Goal: Task Accomplishment & Management: Manage account settings

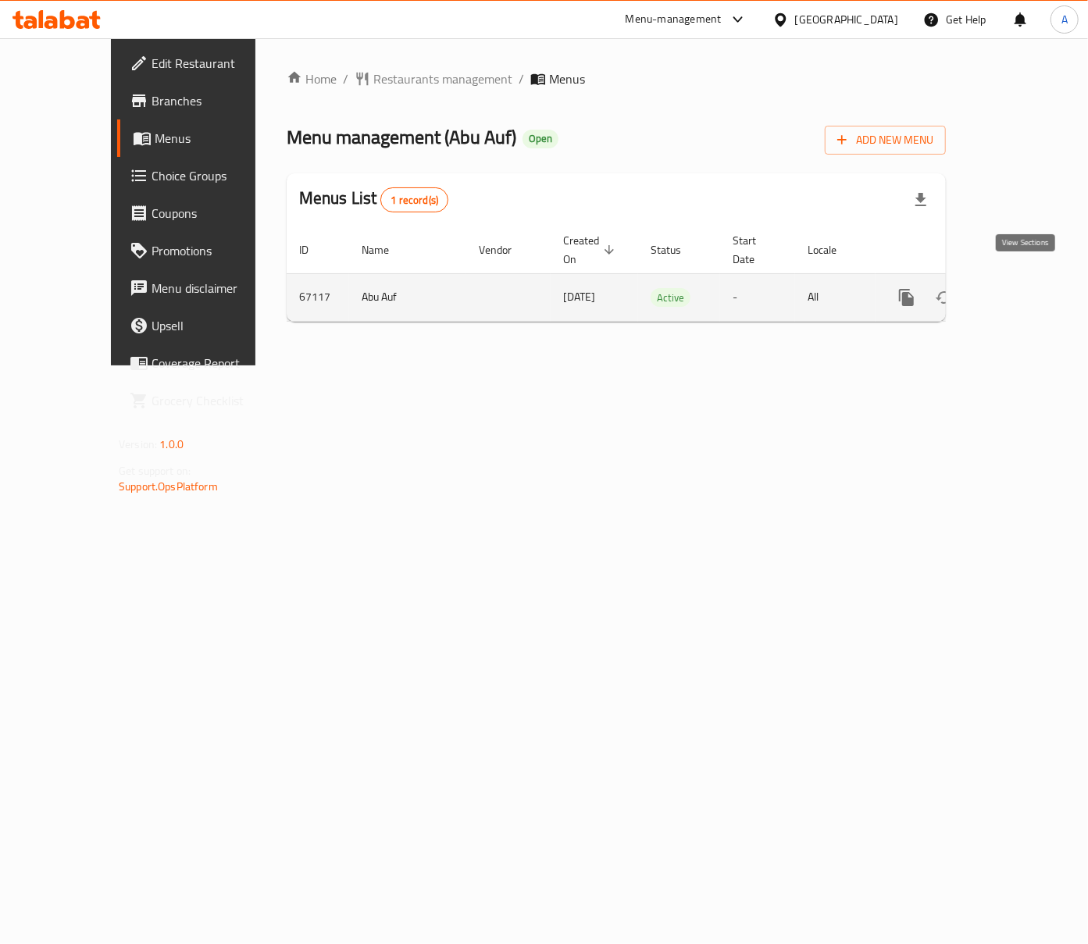
click at [1026, 288] on icon "enhanced table" at bounding box center [1019, 297] width 19 height 19
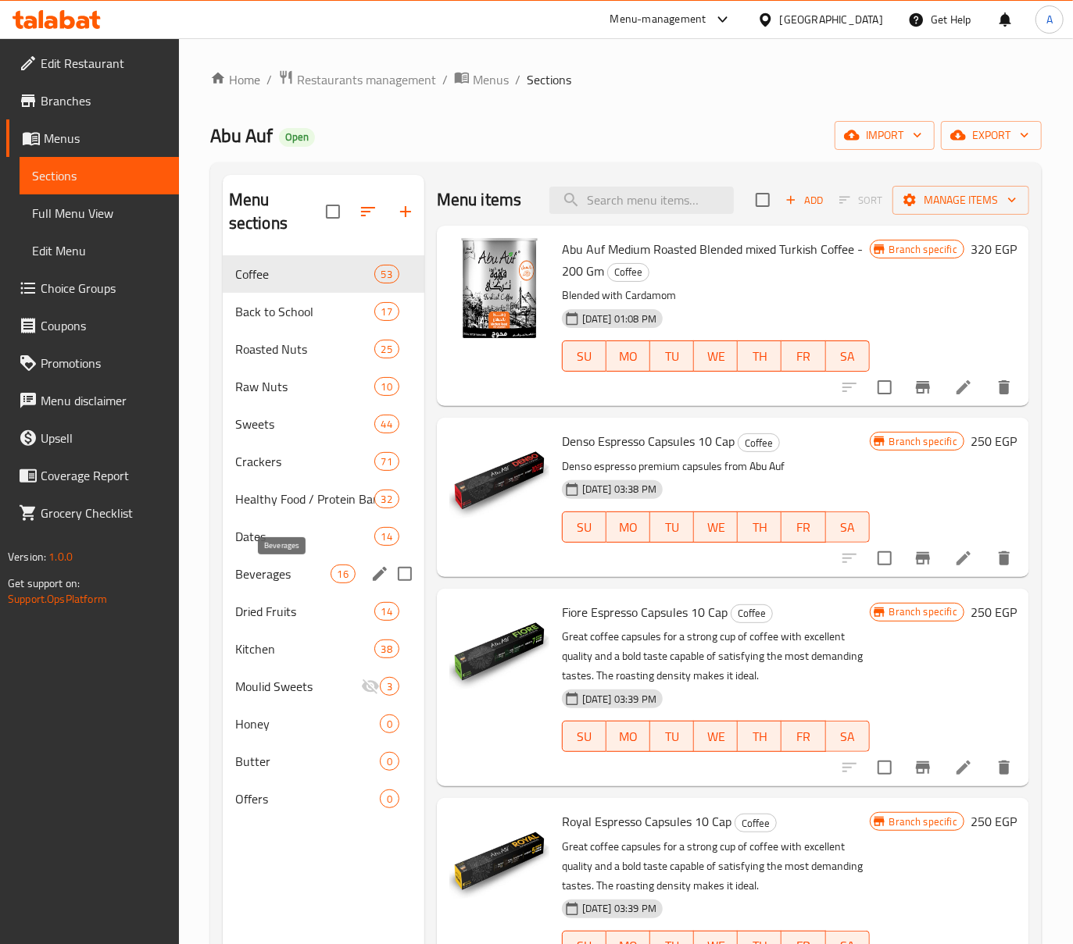
click at [303, 583] on span "Beverages" at bounding box center [282, 574] width 95 height 19
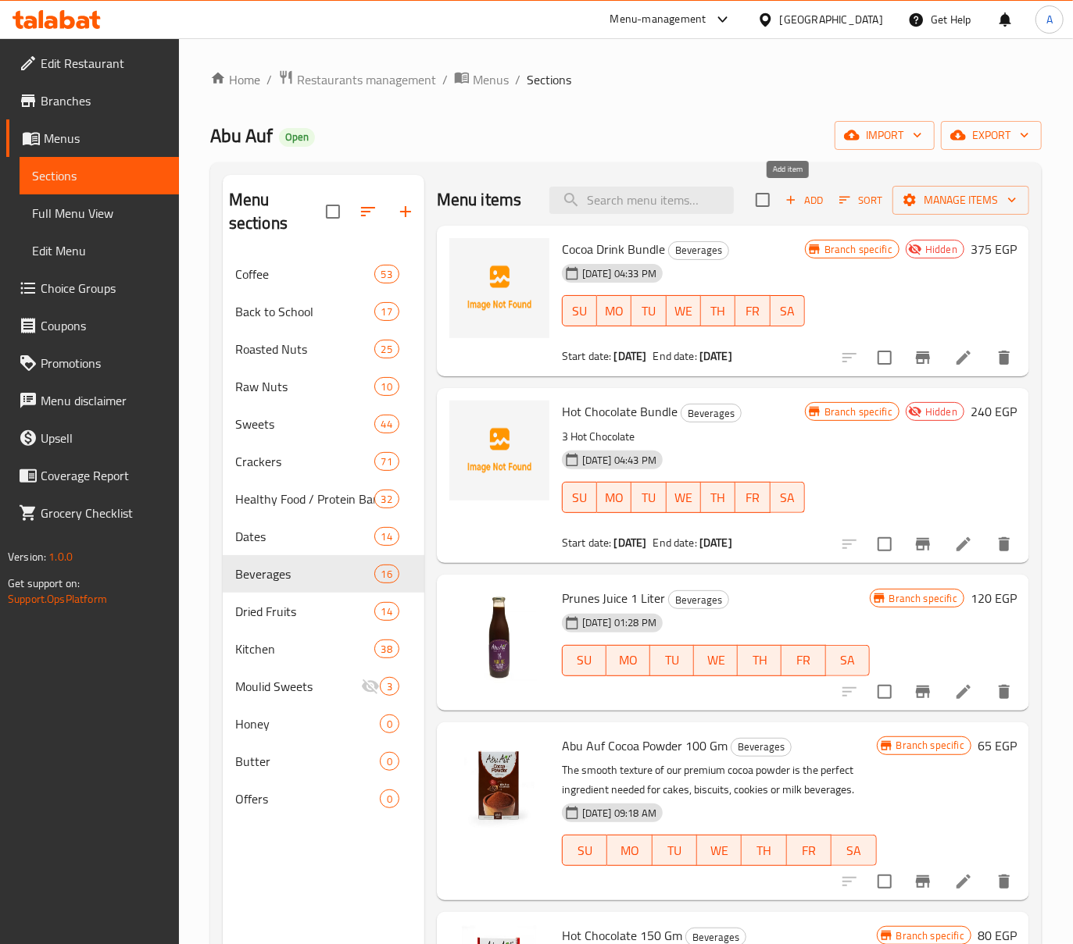
click at [803, 189] on button "Add" at bounding box center [804, 200] width 50 height 24
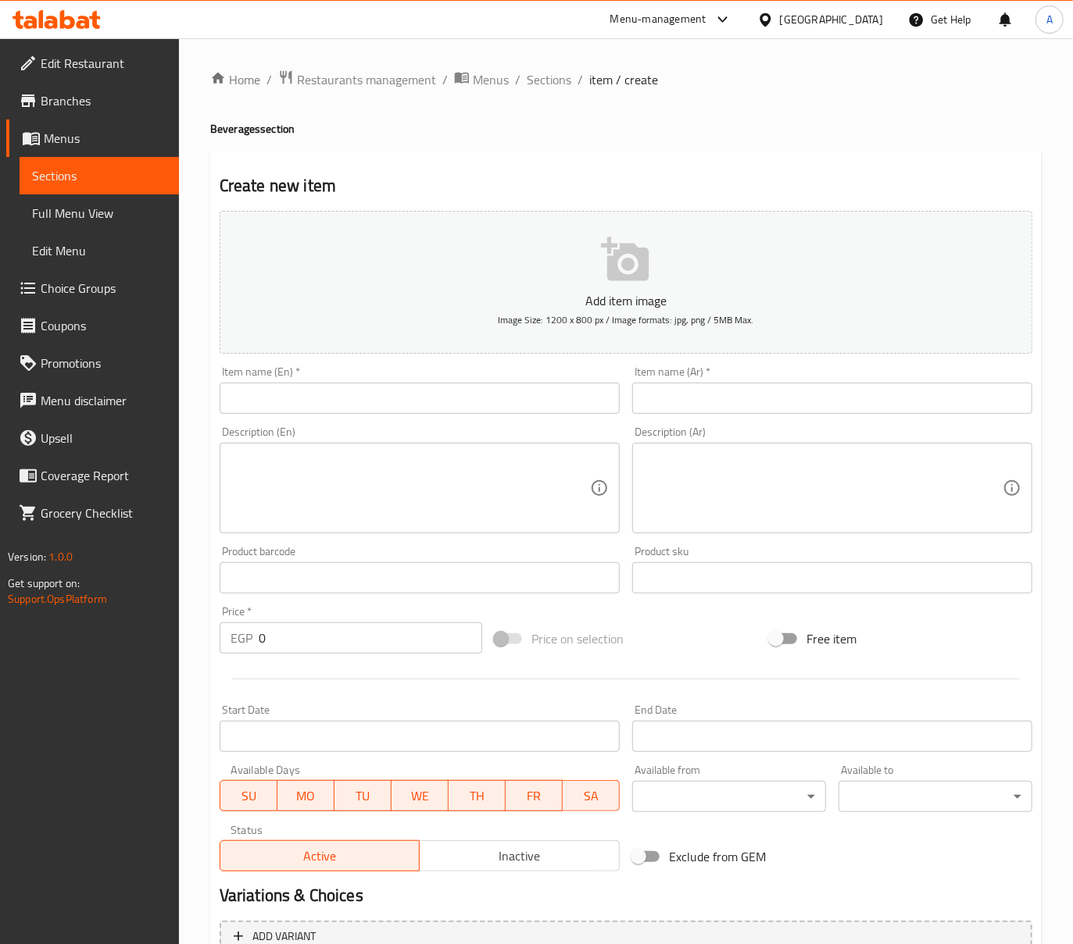
click at [819, 398] on input "text" at bounding box center [832, 398] width 400 height 31
paste input "عرض 3 سحلب 180 جرام"
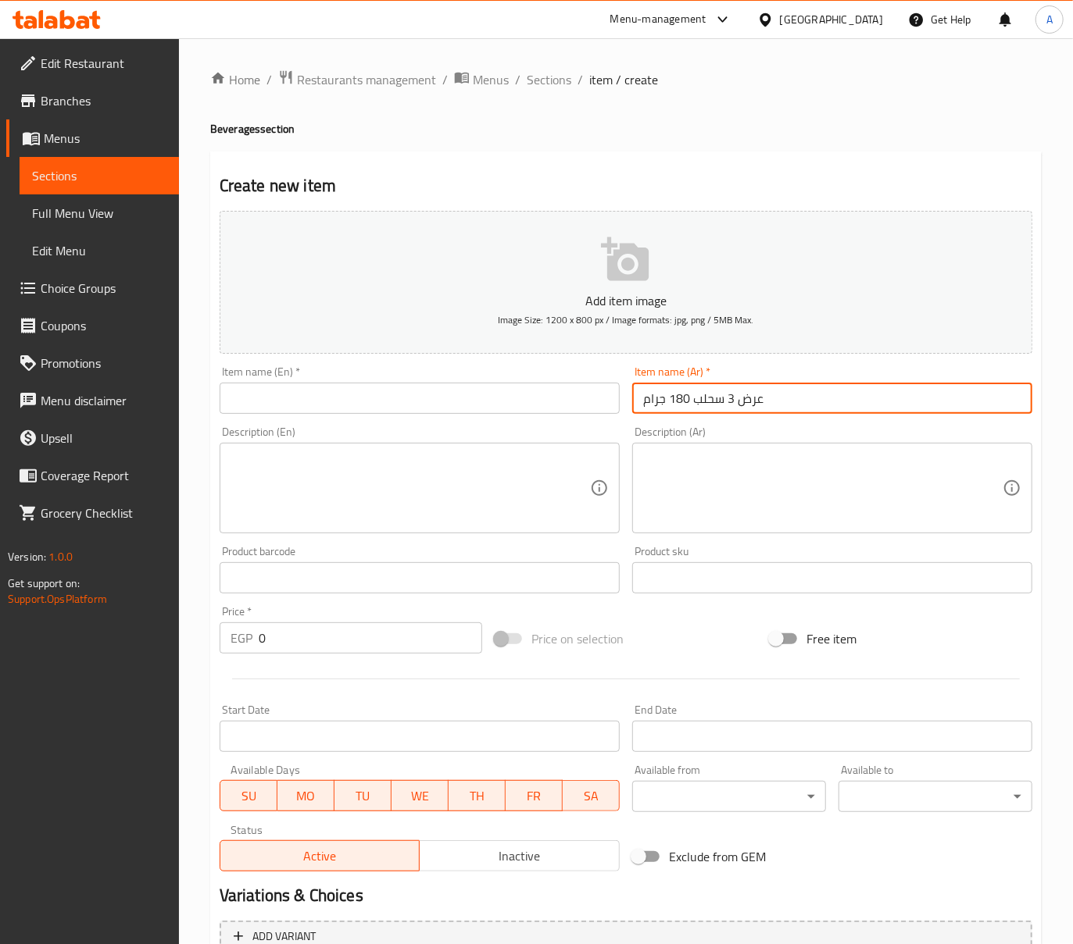
type input "عرض 3 سحلب 180 جرام"
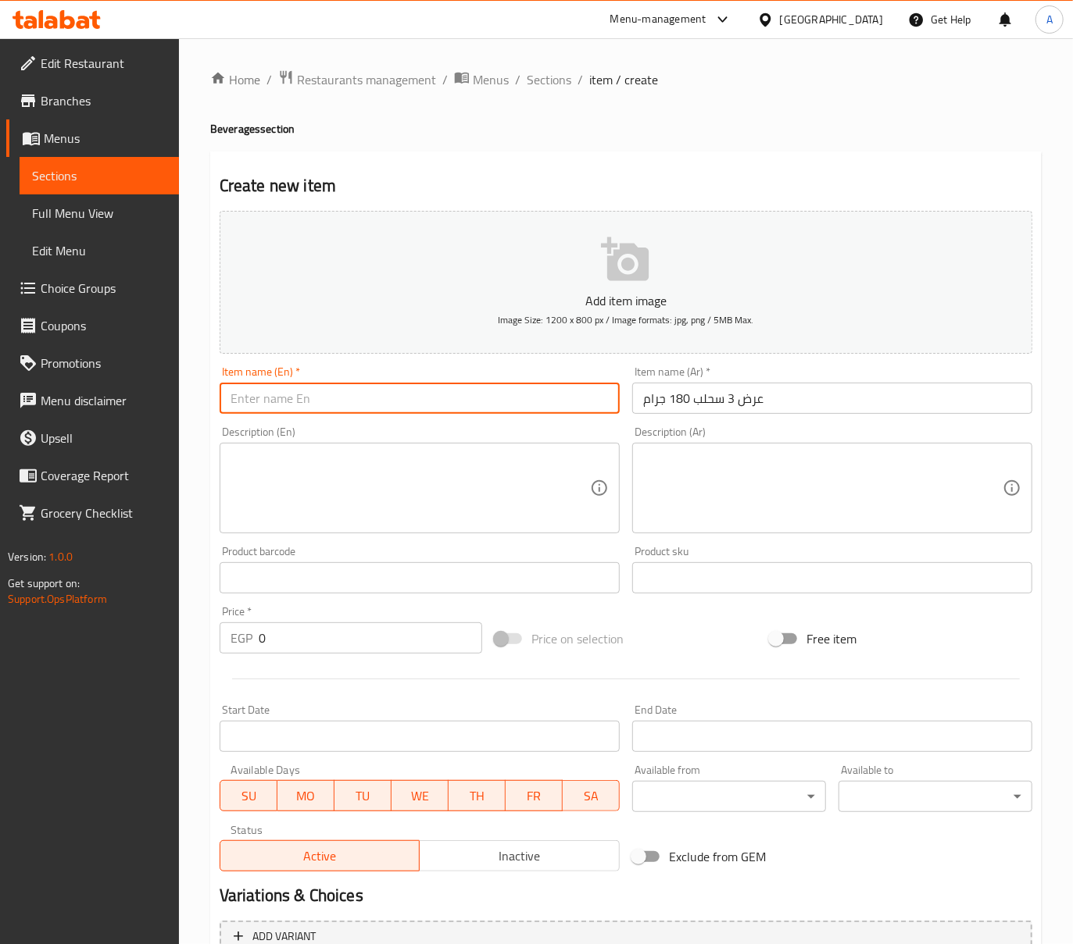
click at [434, 410] on input "text" at bounding box center [420, 398] width 400 height 31
paste input "3 Abu Auf Sahlab Bundle - 180 GM"
type input "3 Abu Auf Sahlab Bundle - 180 GM"
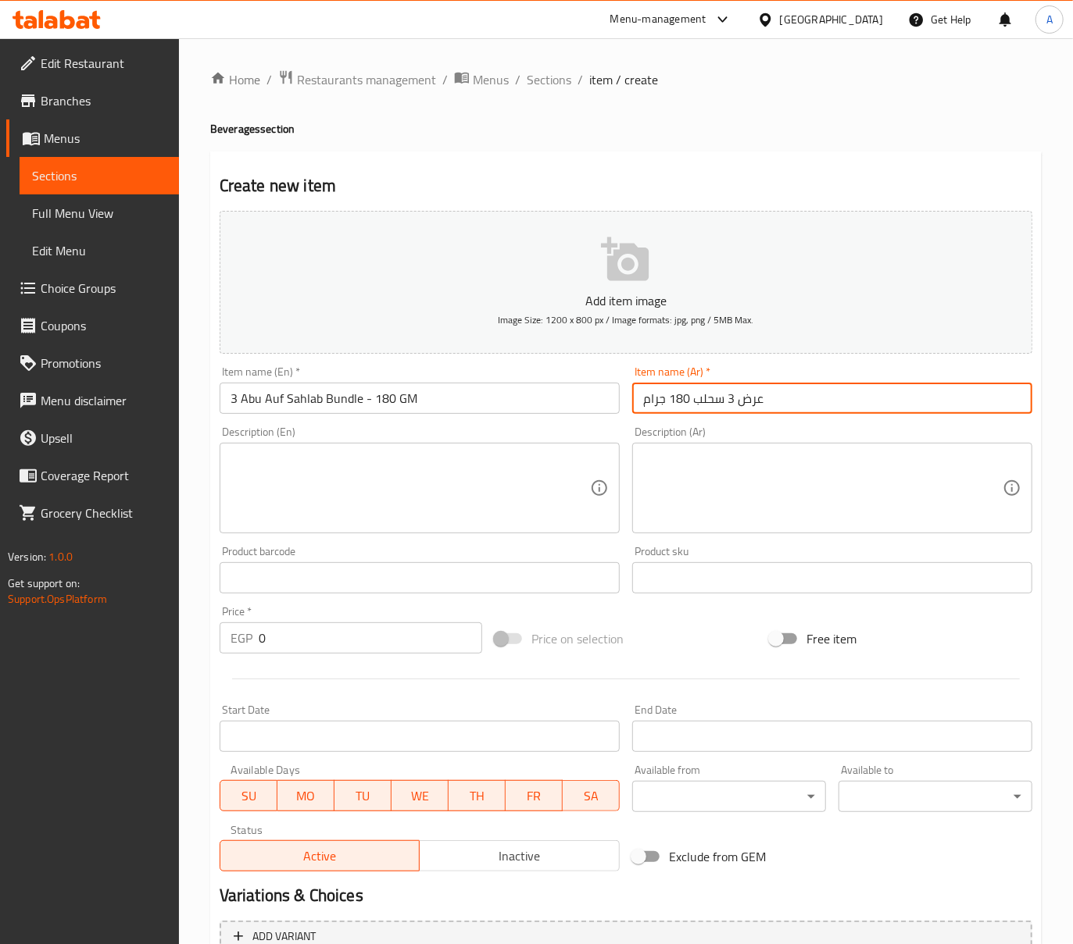
click at [691, 394] on input "عرض 3 سحلب 180 جرام" at bounding box center [832, 398] width 400 height 31
click at [363, 408] on input "3 Abu Auf Sahlab Bundle - 180 GM" at bounding box center [420, 398] width 400 height 31
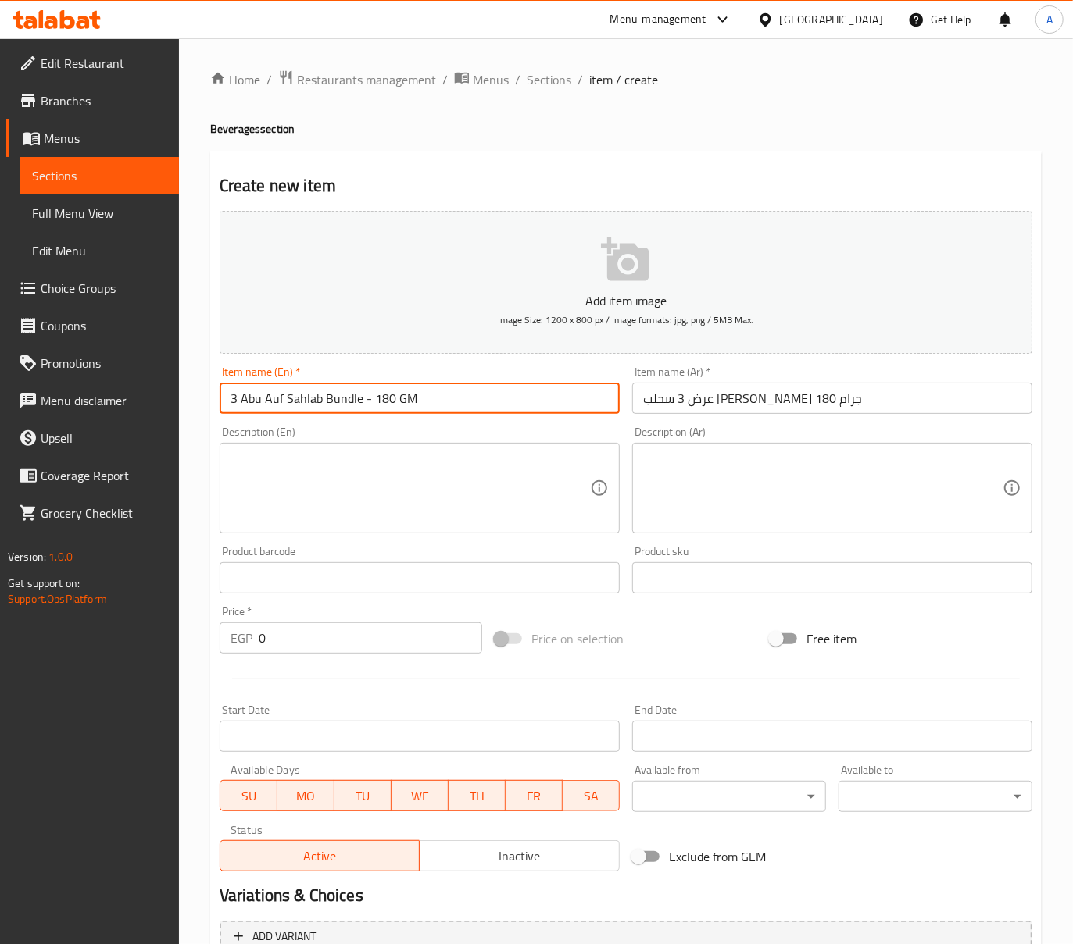
click at [363, 408] on input "3 Abu Auf Sahlab Bundle - 180 GM" at bounding box center [420, 398] width 400 height 31
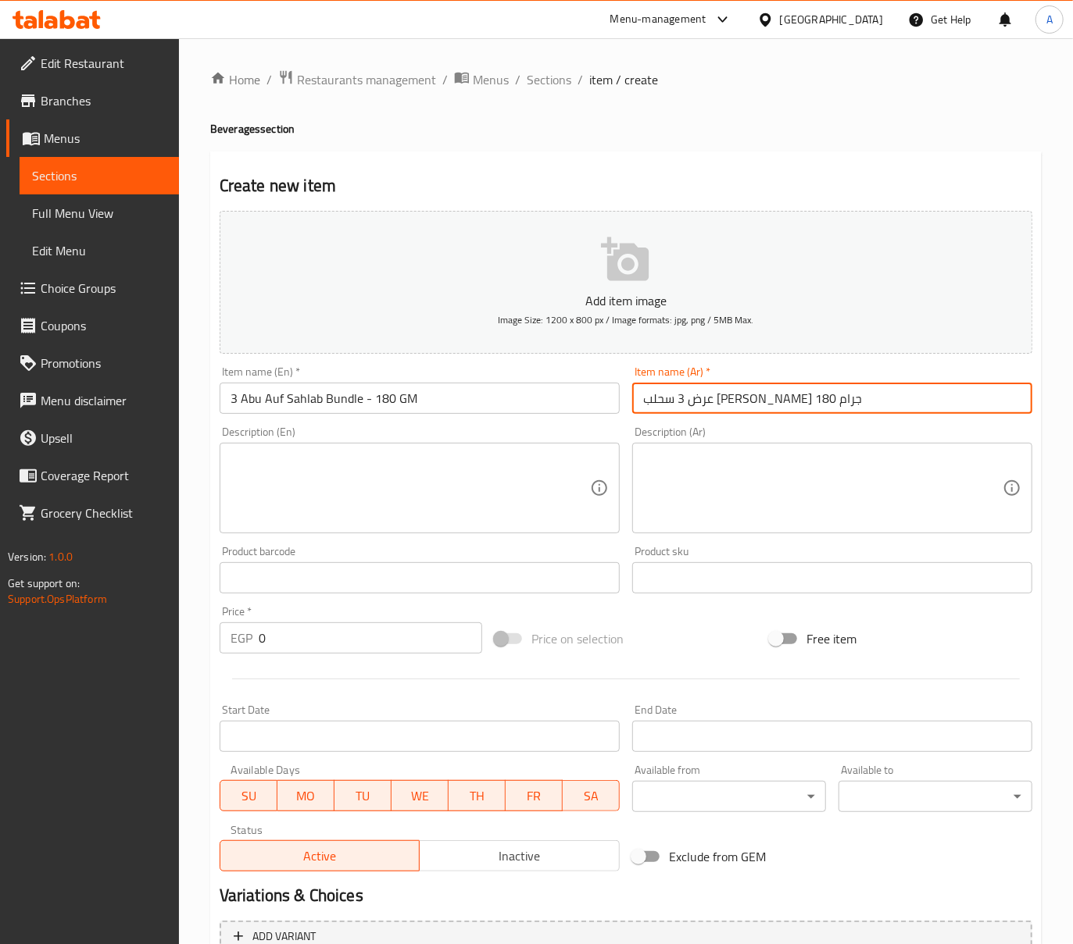
click at [784, 403] on input "عرض 3 سحلب ابو عوف 180 جرام" at bounding box center [832, 398] width 400 height 31
click at [694, 394] on input "عرض 3 سحلب ابو عوف 180 جرام" at bounding box center [832, 398] width 400 height 31
type input "عرض 3 سحلب [PERSON_NAME] 180 جرام"
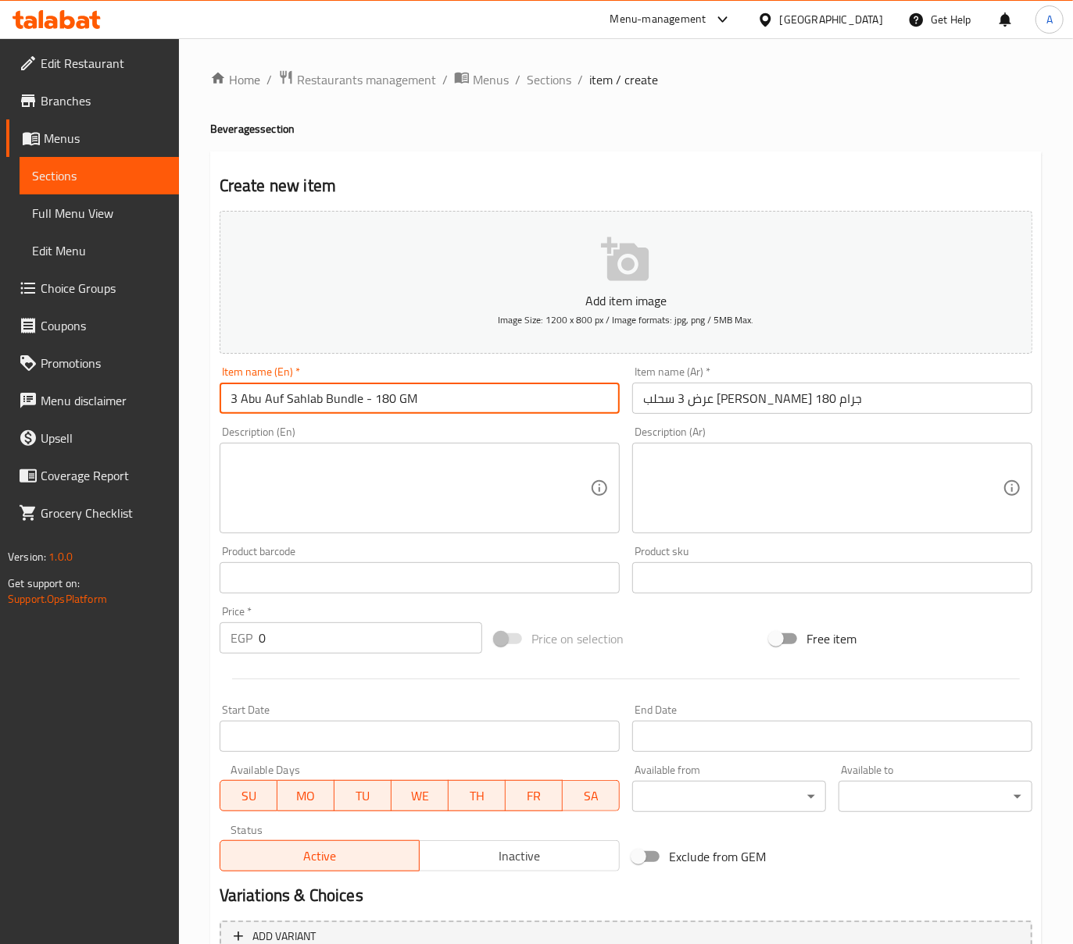
click at [359, 395] on input "3 Abu Auf Sahlab Bundle - 180 GM" at bounding box center [420, 398] width 400 height 31
type input "3 Abu Auf Sahlab Bundle Offer - 180 GM"
click at [467, 457] on textarea at bounding box center [409, 489] width 359 height 74
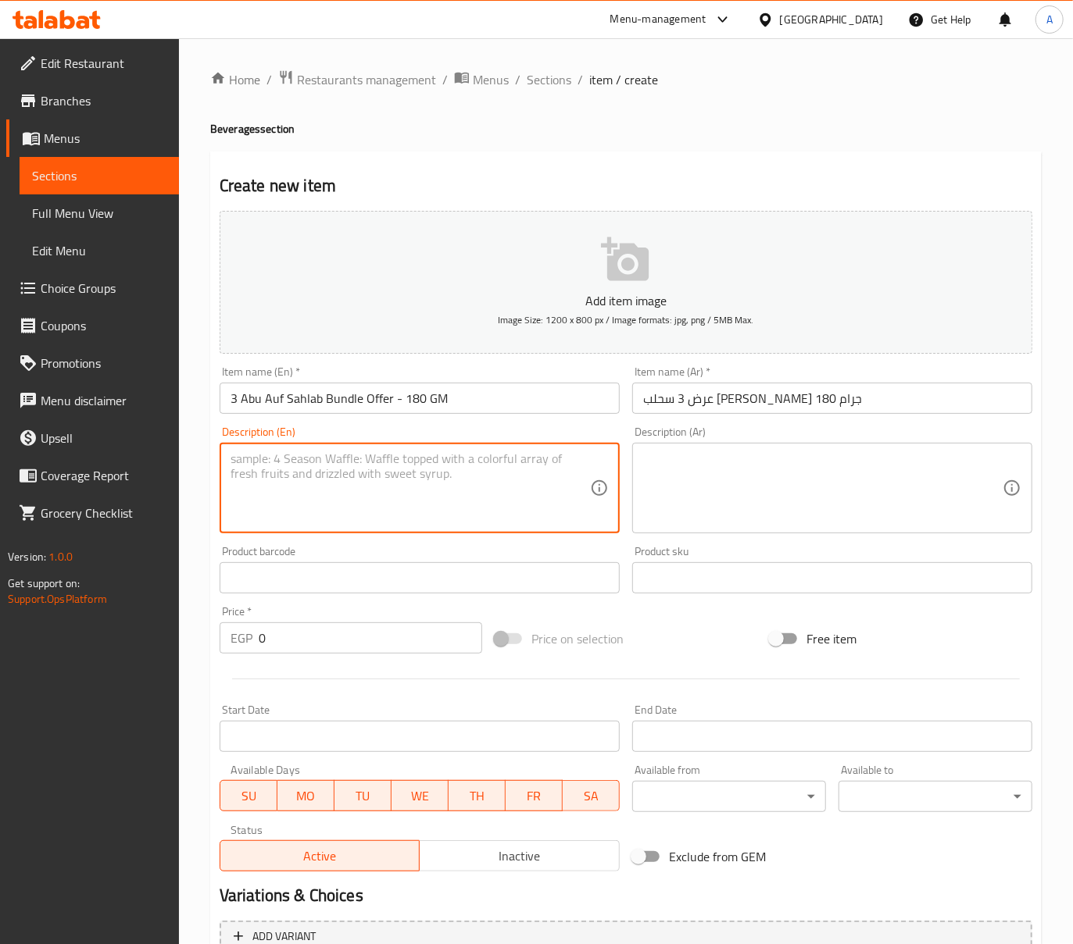
click at [460, 851] on span "Inactive" at bounding box center [519, 856] width 187 height 23
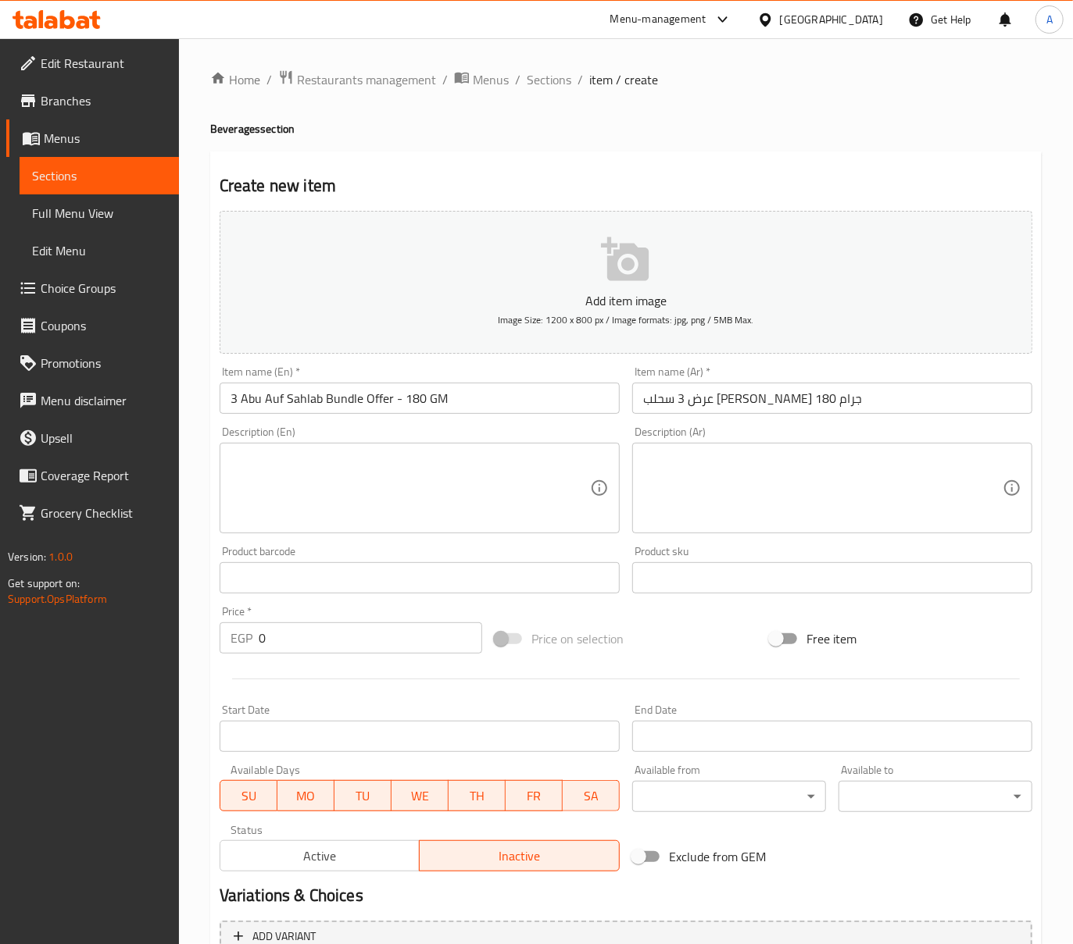
click at [482, 739] on input "Start Date" at bounding box center [420, 736] width 400 height 31
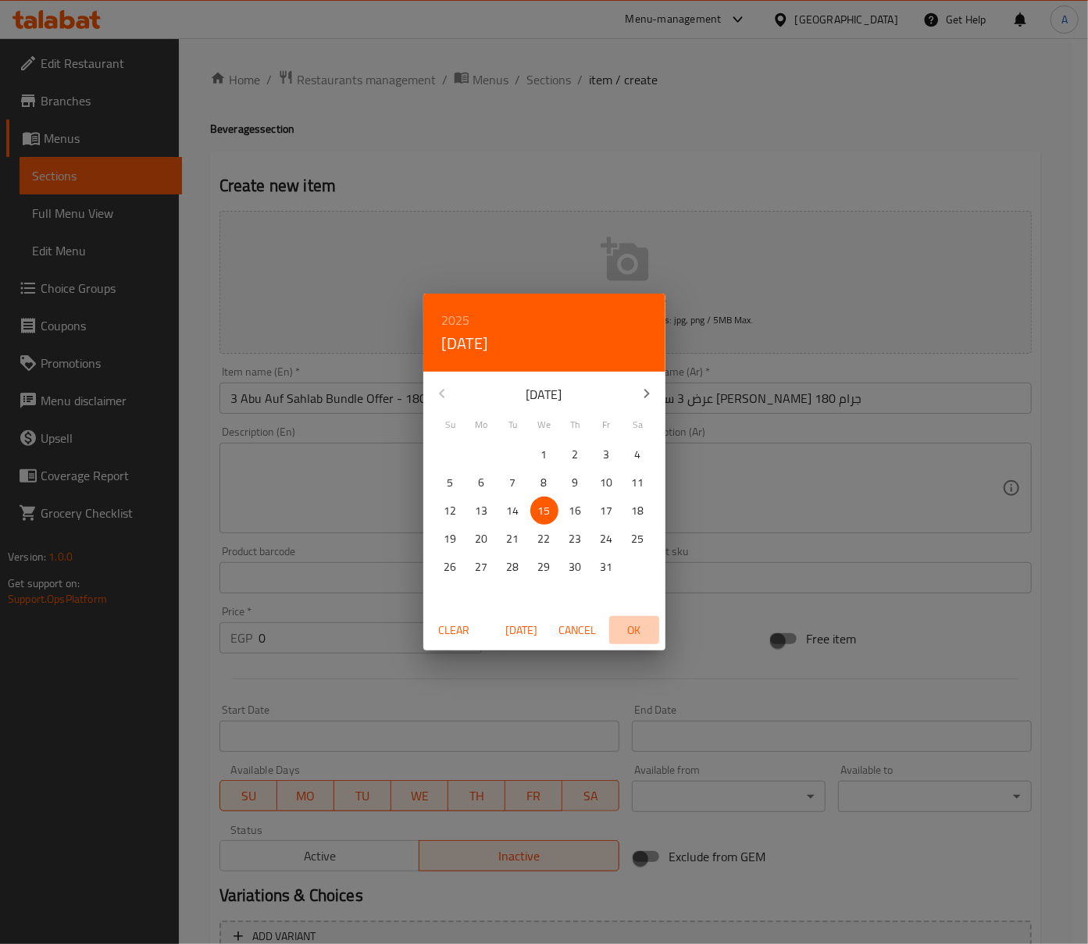
click at [623, 629] on span "OK" at bounding box center [634, 631] width 37 height 20
type input "[DATE]"
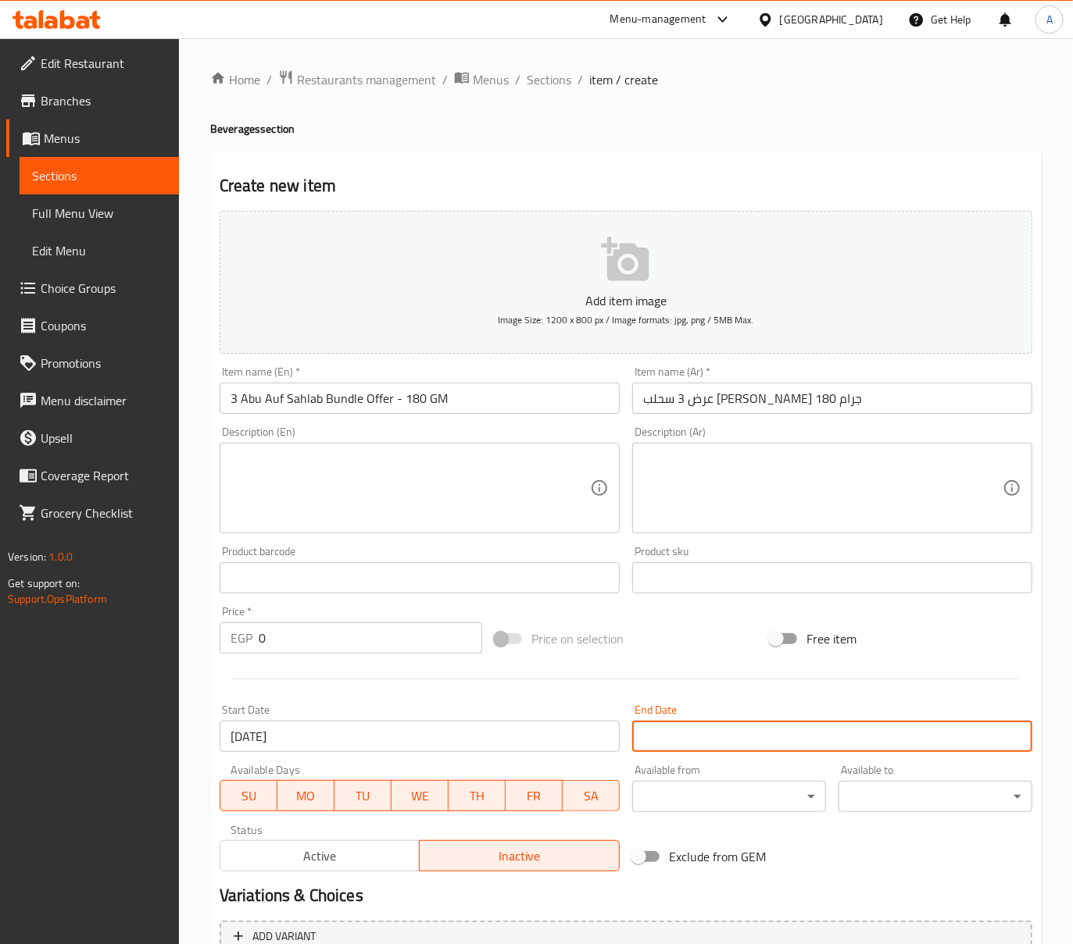
click at [732, 735] on input "Start Date" at bounding box center [832, 736] width 400 height 31
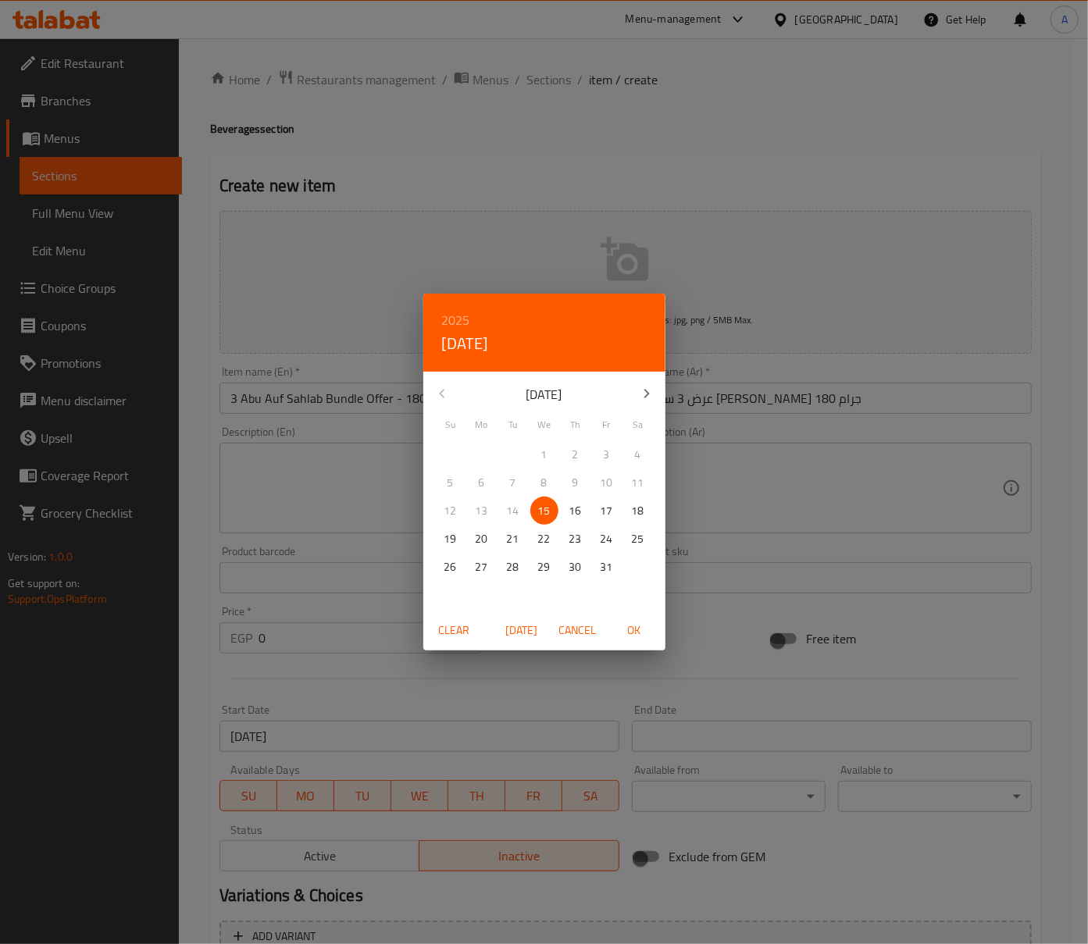
click at [607, 570] on p "31" at bounding box center [607, 568] width 12 height 20
click at [642, 626] on span "OK" at bounding box center [634, 631] width 37 height 20
type input "[DATE]"
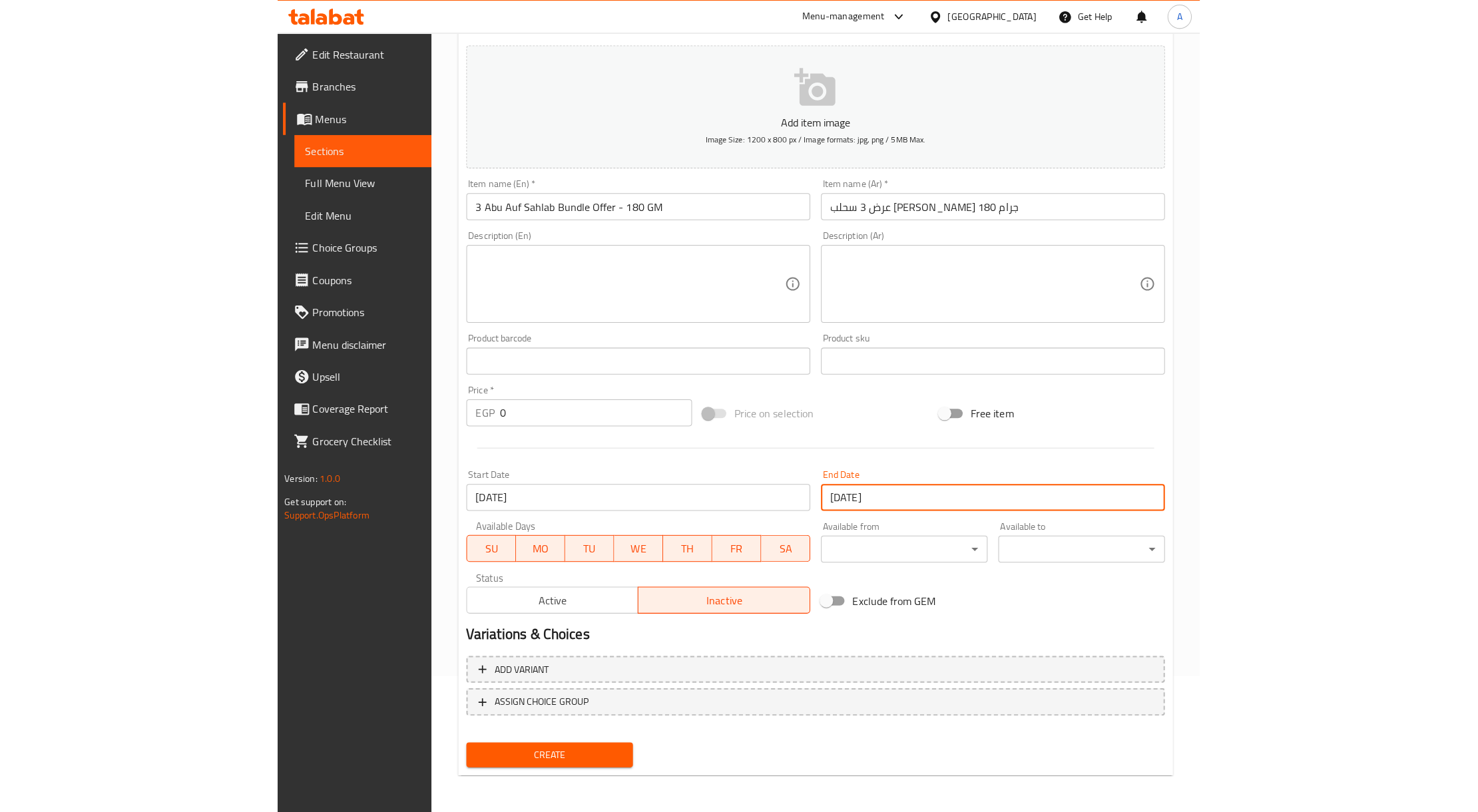
scroll to position [128, 0]
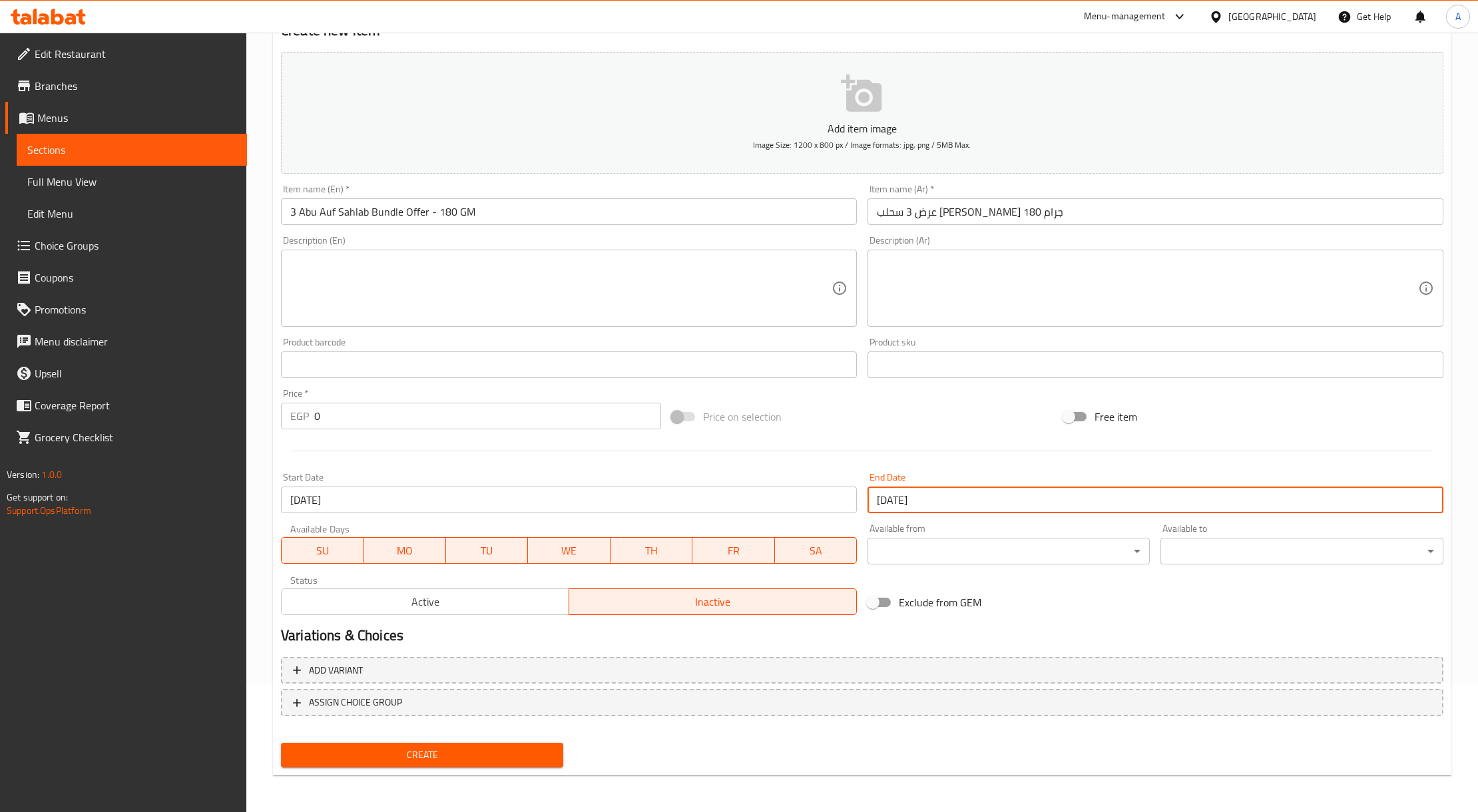
click at [521, 748] on span "Create" at bounding box center [422, 755] width 261 height 17
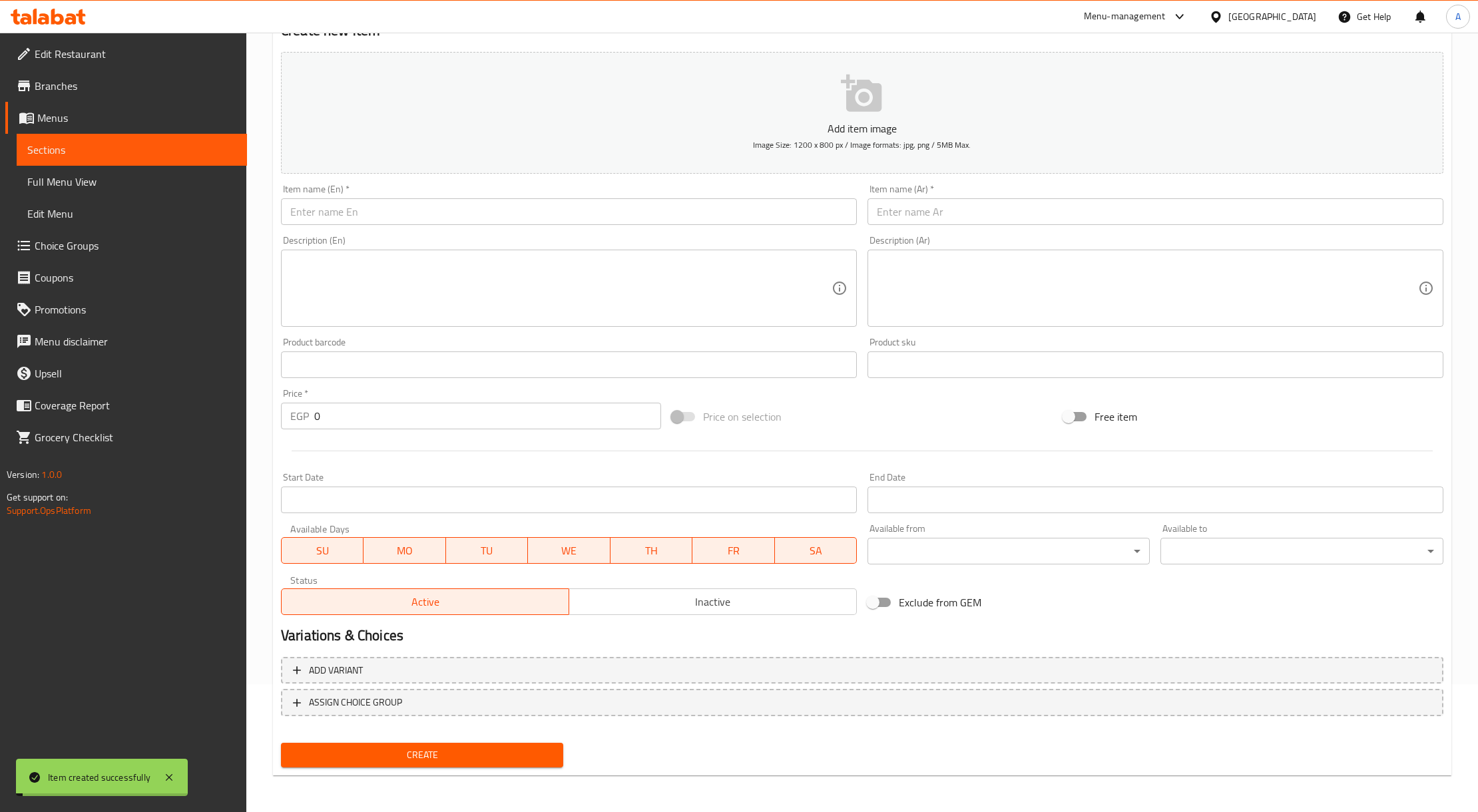
scroll to position [0, 0]
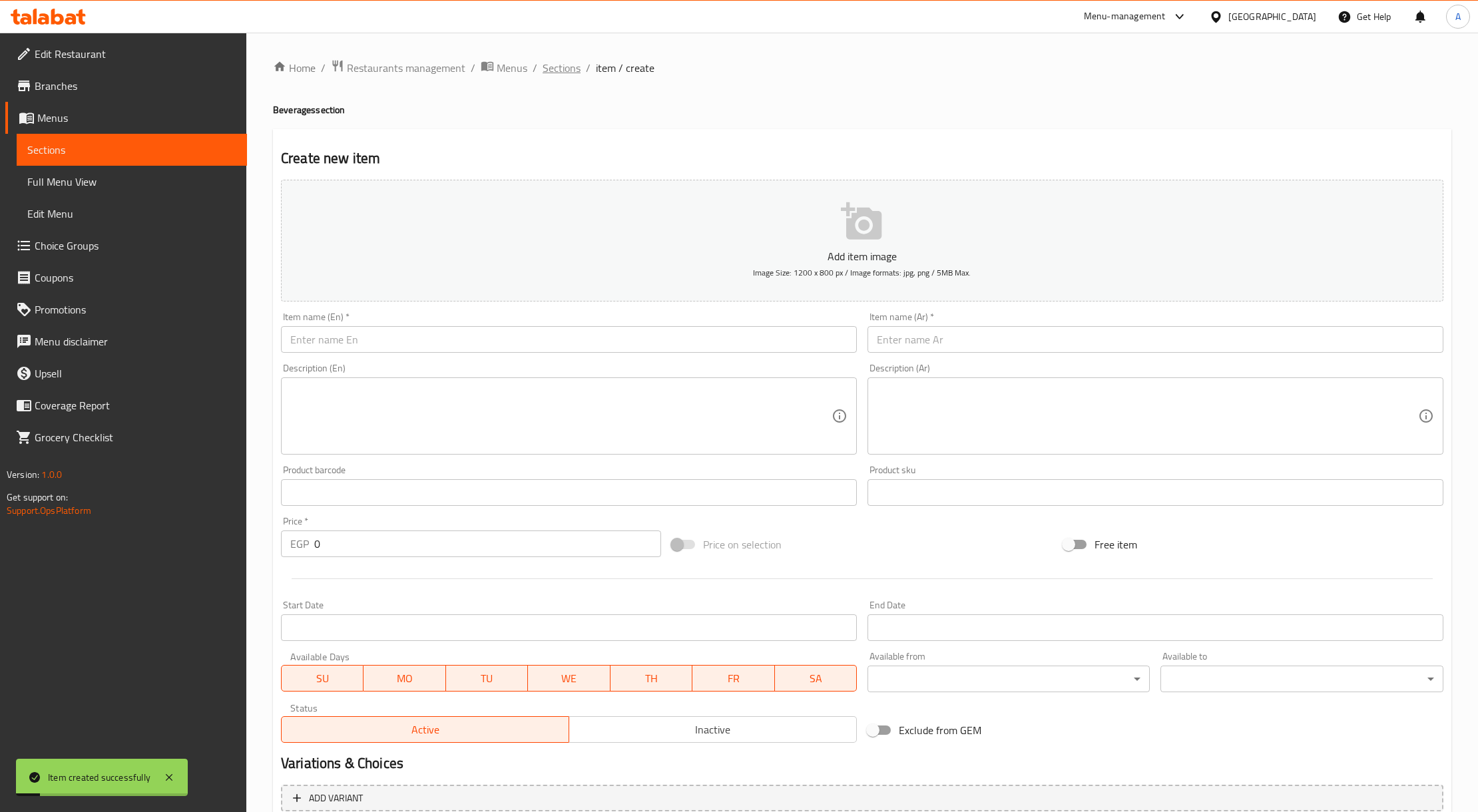
click at [573, 66] on span "Sections" at bounding box center [562, 67] width 38 height 16
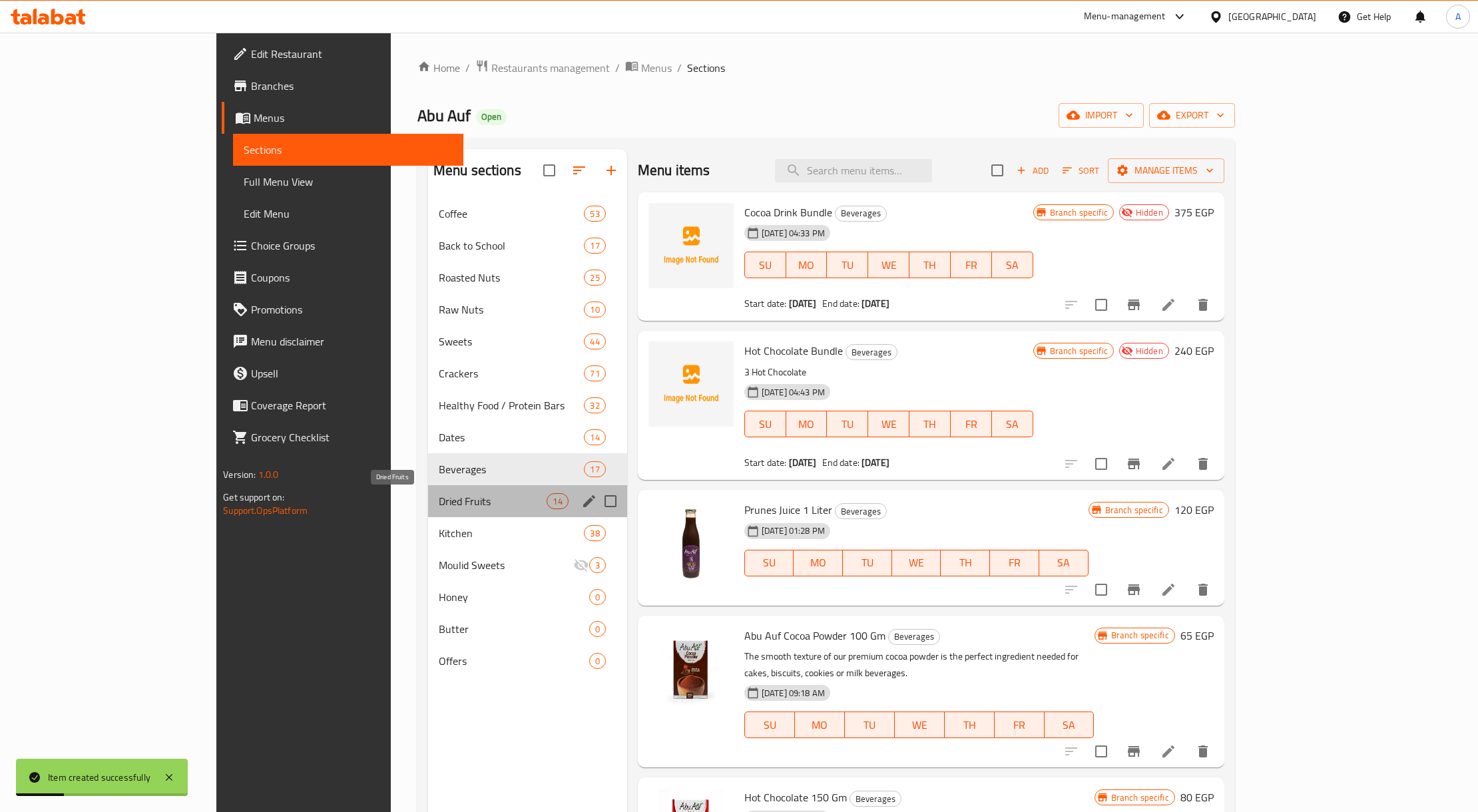
click at [439, 495] on span "Dried Fruits" at bounding box center [493, 501] width 108 height 16
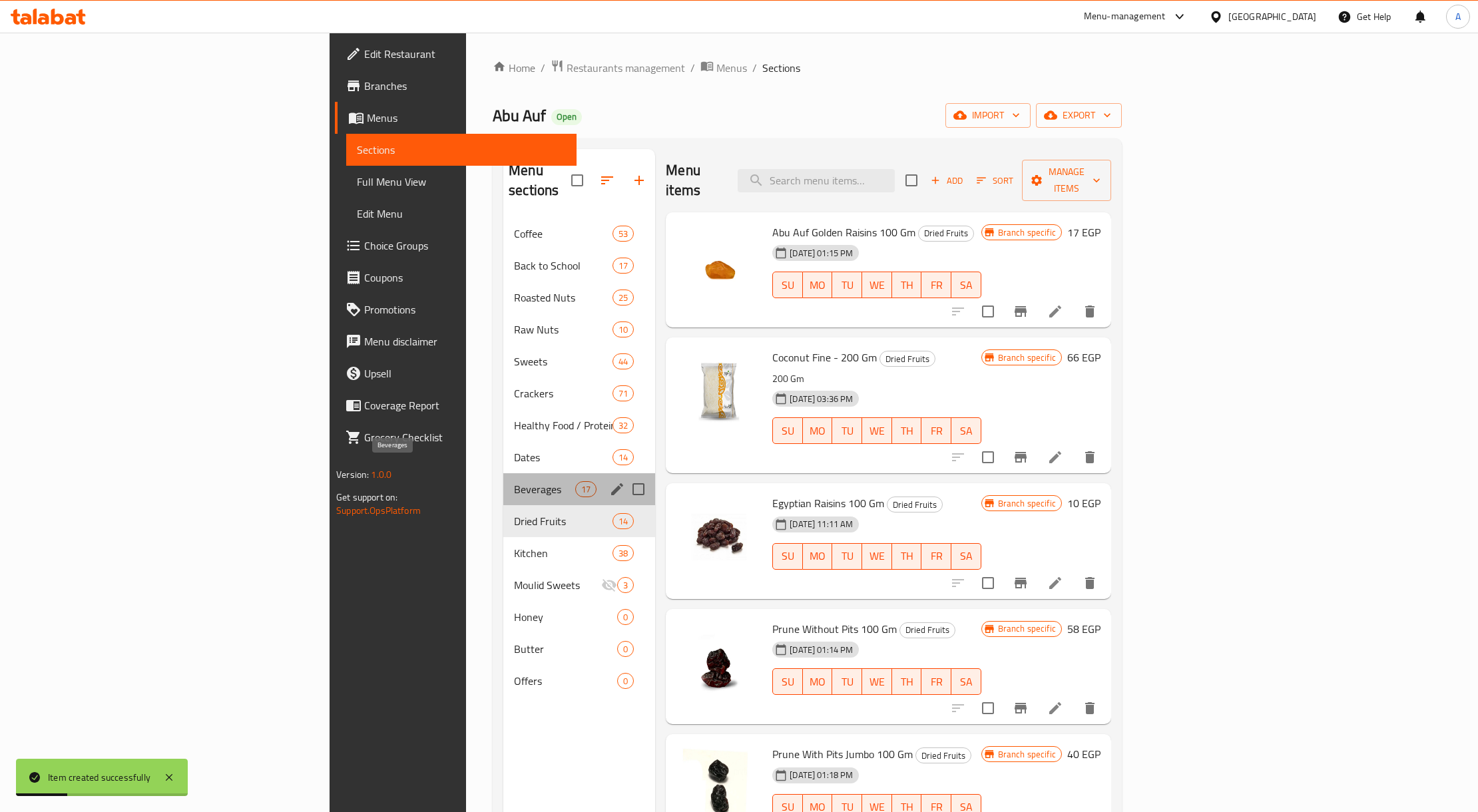
click at [514, 481] on span "Beverages" at bounding box center [545, 489] width 61 height 16
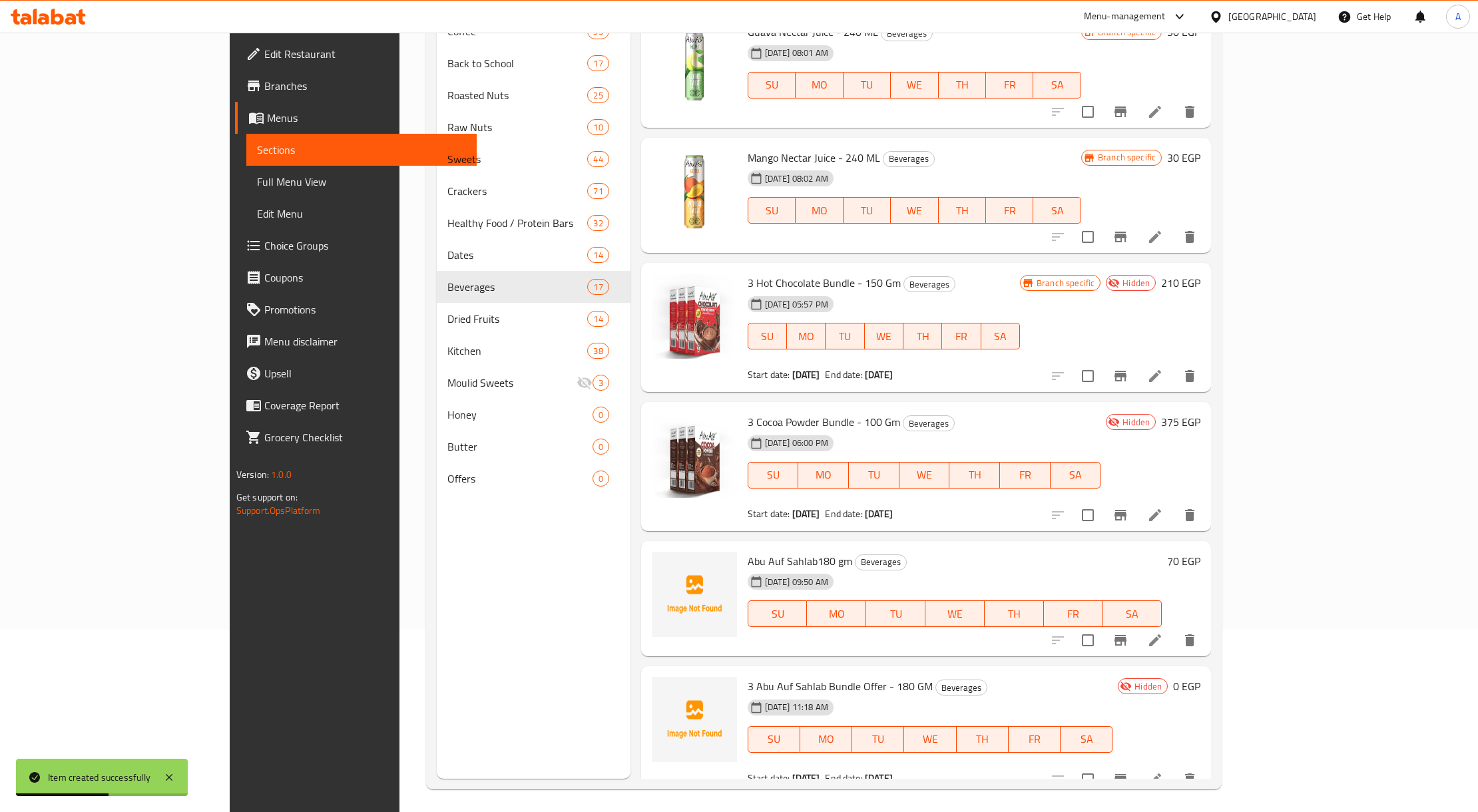
scroll to position [187, 0]
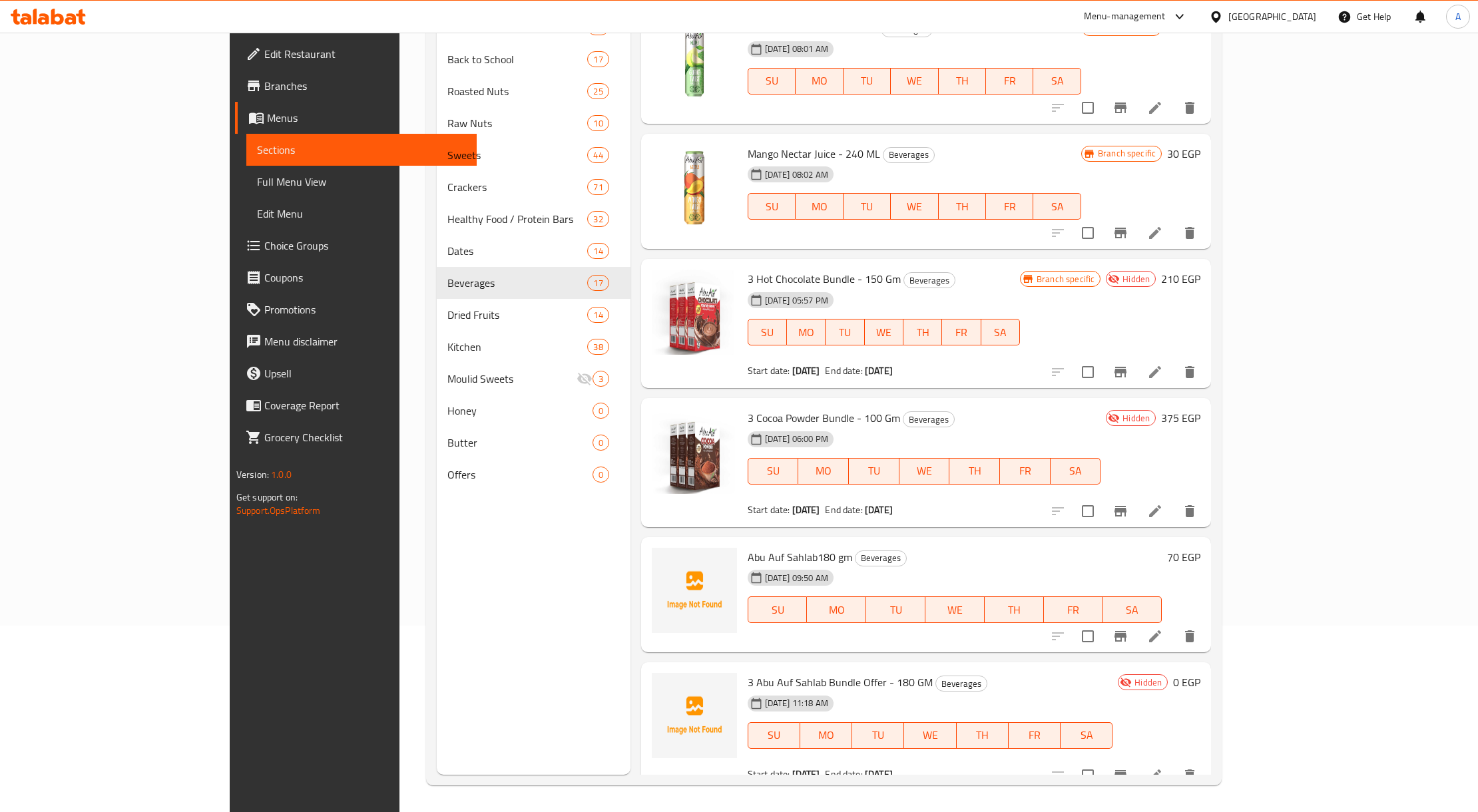
click at [784, 672] on span "3 Abu Auf Sahlab Bundle Offer - 180 GM" at bounding box center [840, 682] width 185 height 20
click at [927, 769] on icon at bounding box center [1155, 775] width 12 height 12
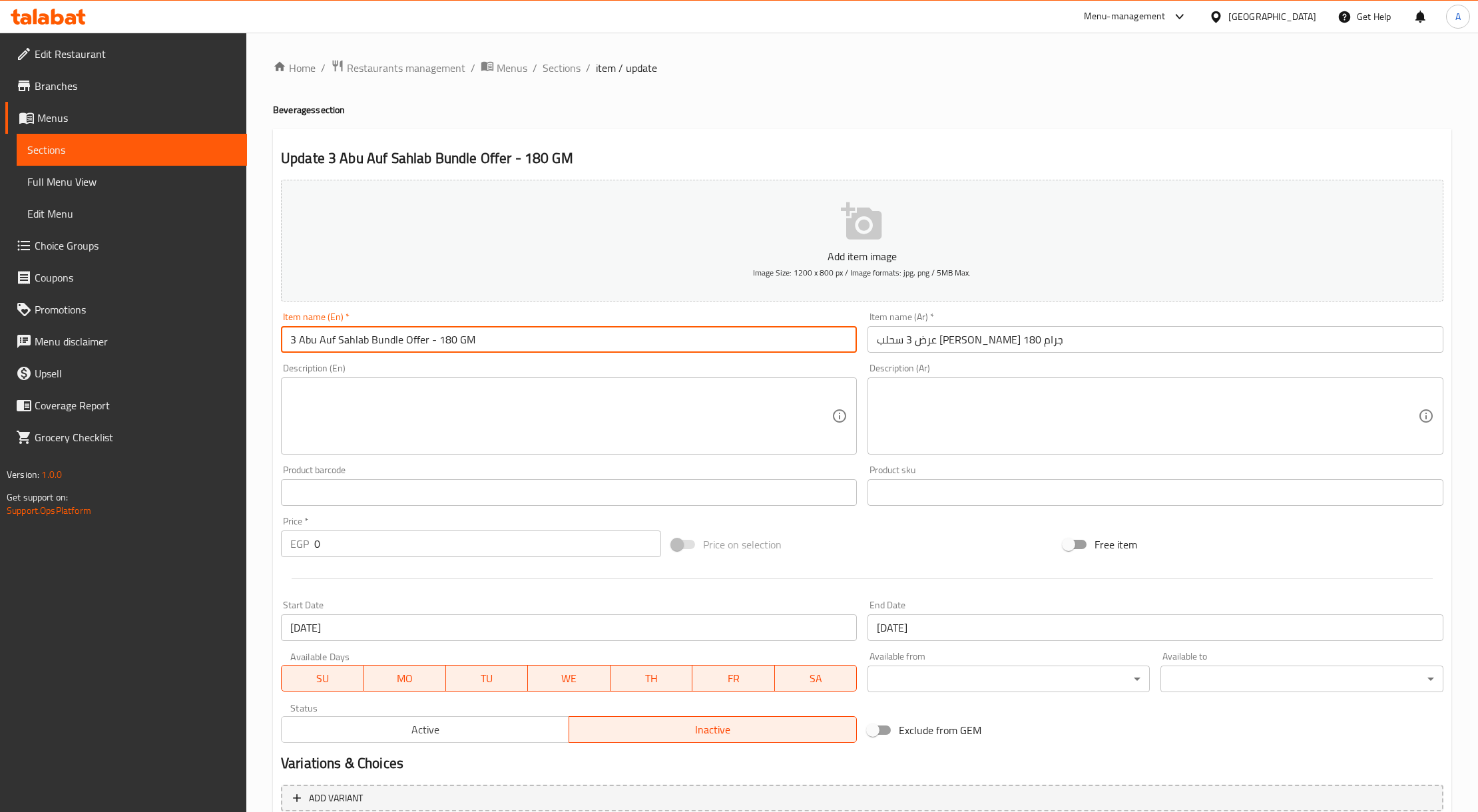
click at [394, 333] on input "3 Abu Auf Sahlab Bundle Offer - 180 GM" at bounding box center [569, 339] width 576 height 26
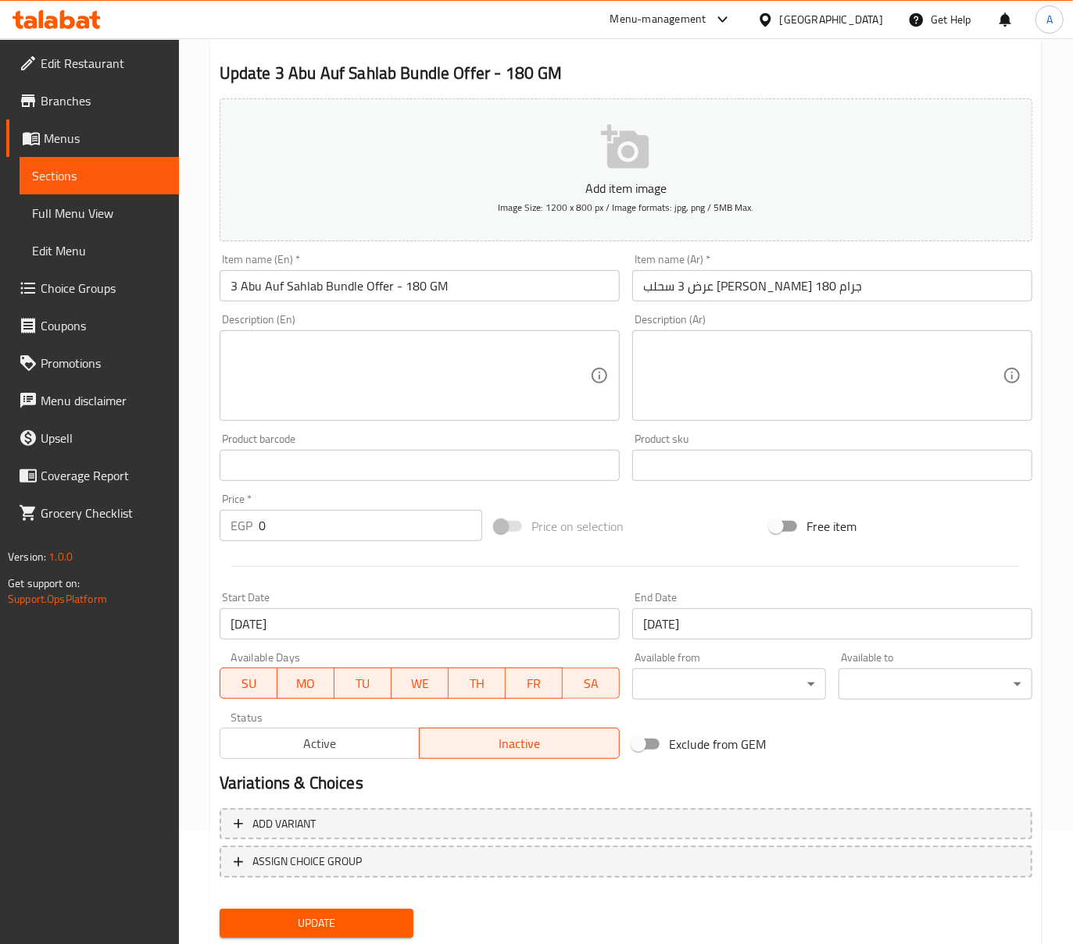
scroll to position [158, 0]
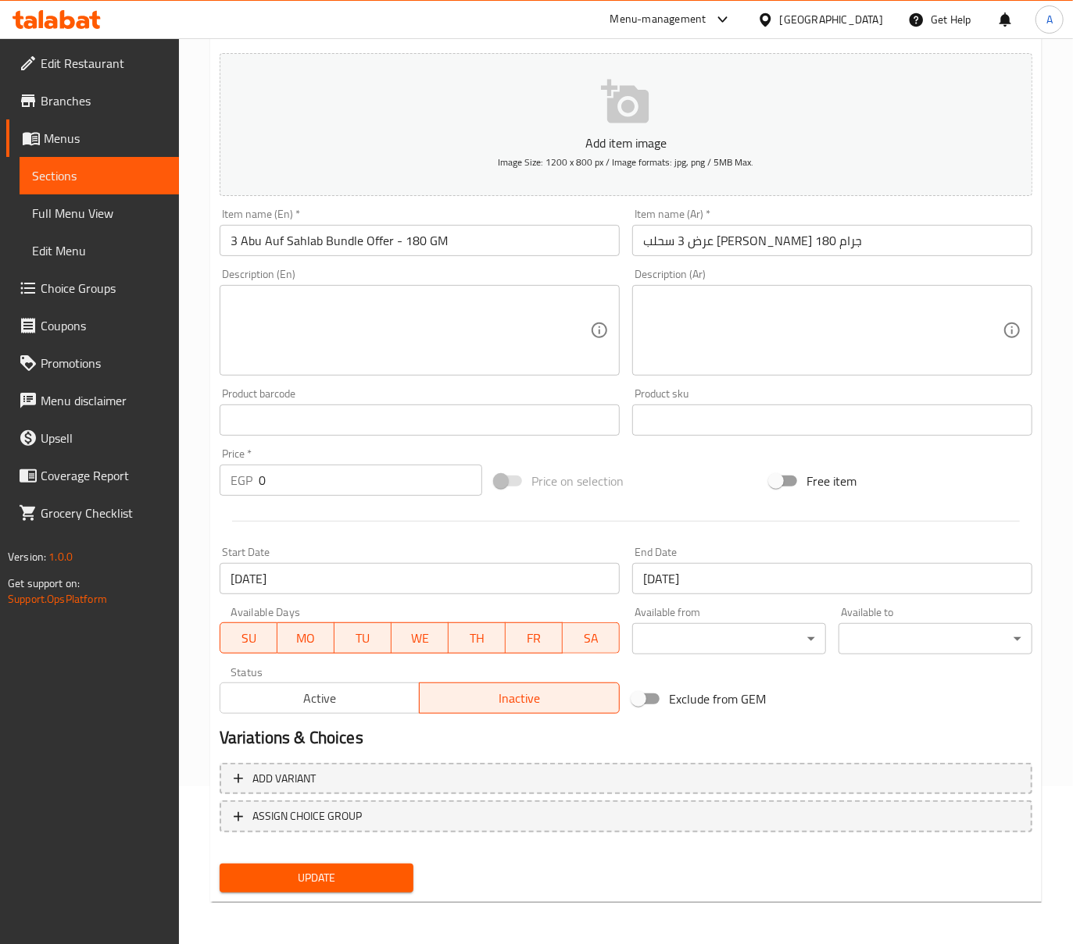
drag, startPoint x: 302, startPoint y: 487, endPoint x: 217, endPoint y: 487, distance: 84.4
click at [220, 487] on div "EGP 0 Price *" at bounding box center [351, 480] width 262 height 31
type input "210"
click at [319, 860] on div "Update" at bounding box center [316, 878] width 206 height 41
click at [320, 869] on span "Update" at bounding box center [316, 879] width 169 height 20
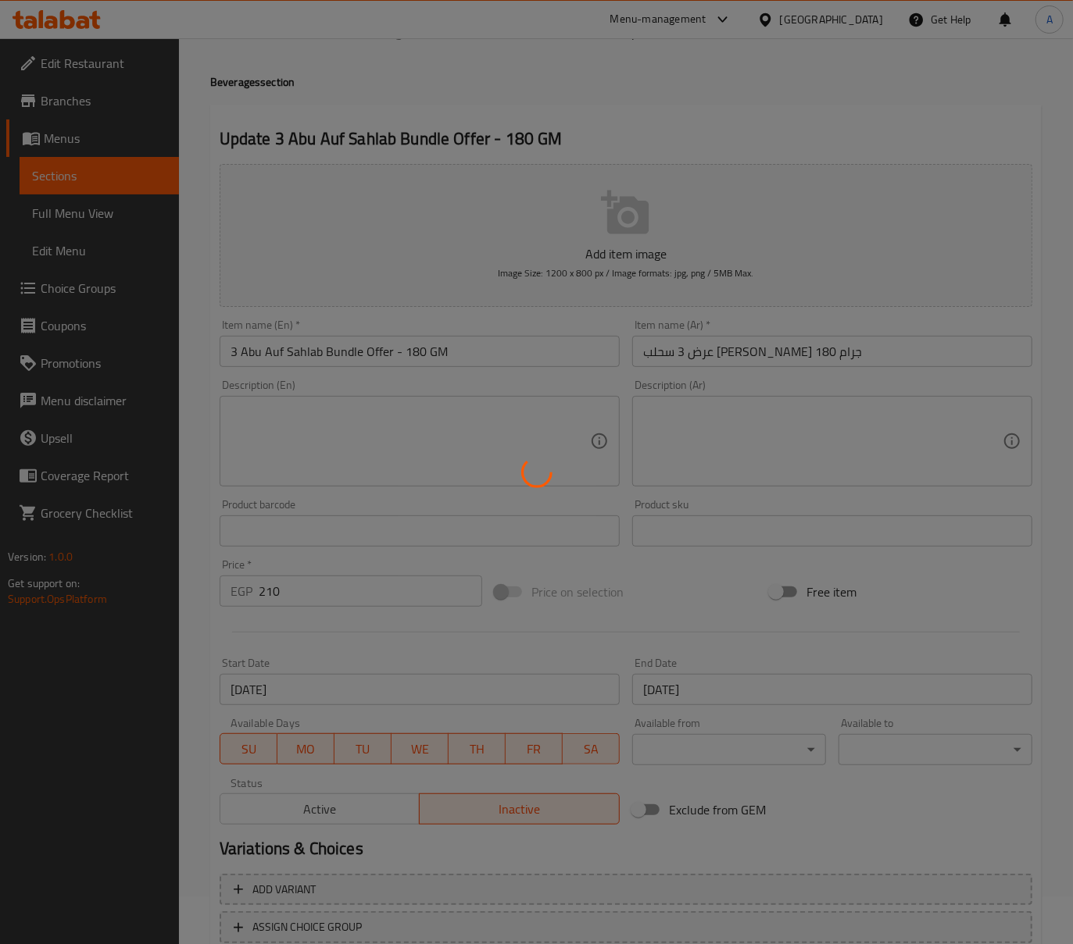
scroll to position [0, 0]
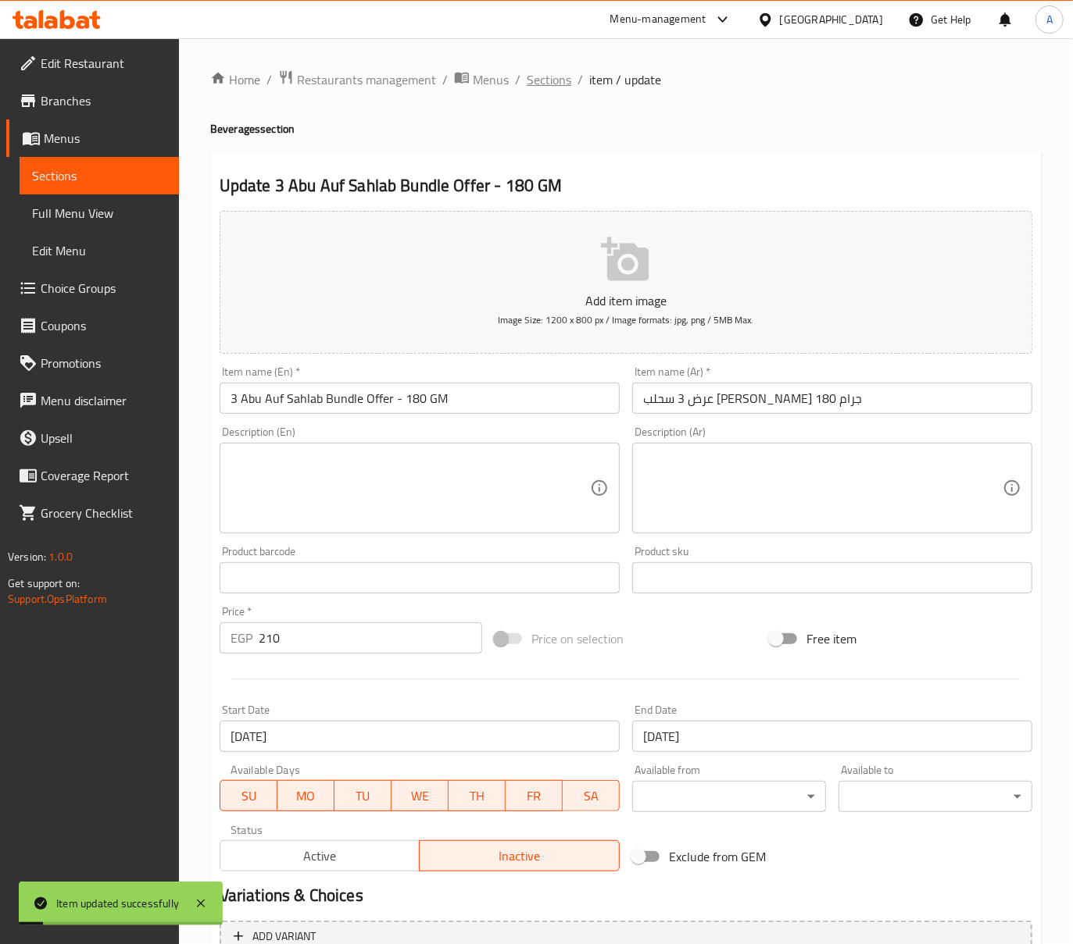
click at [556, 77] on span "Sections" at bounding box center [548, 79] width 45 height 19
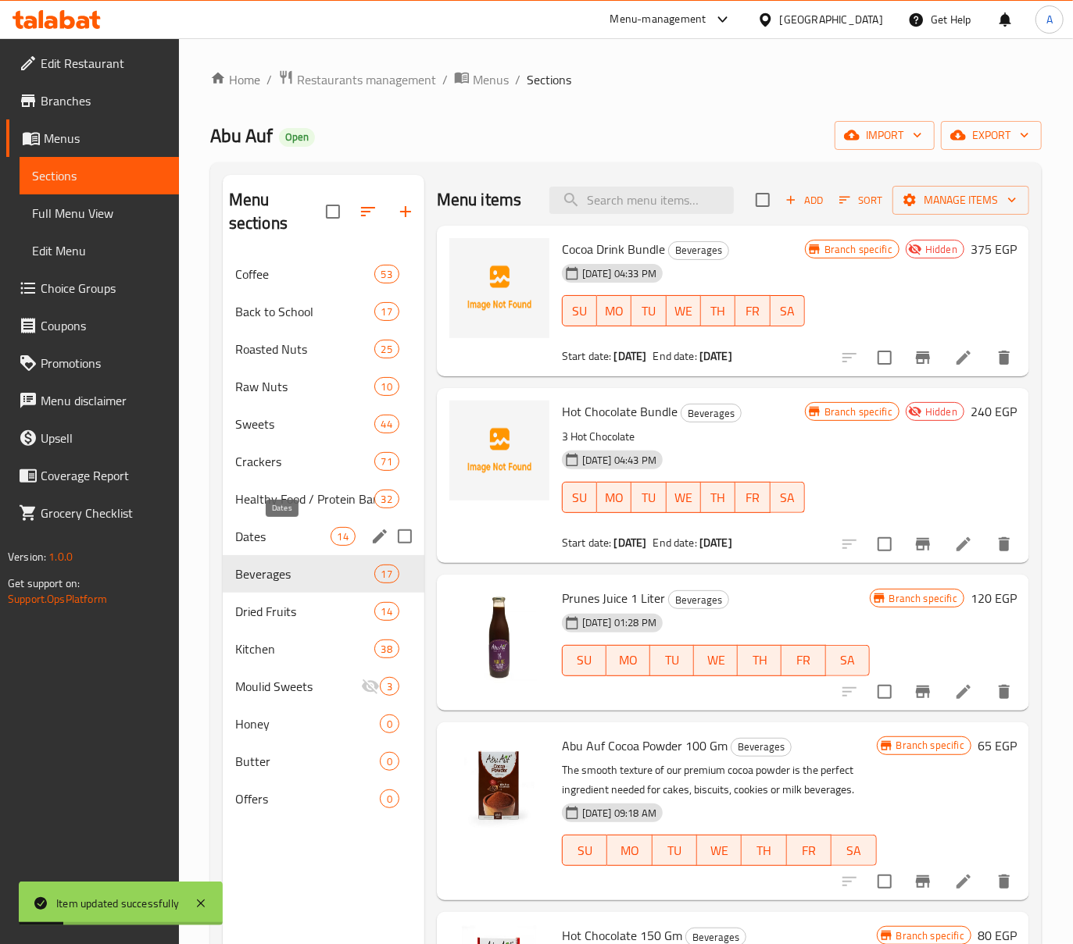
click at [285, 536] on span "Dates" at bounding box center [282, 536] width 95 height 19
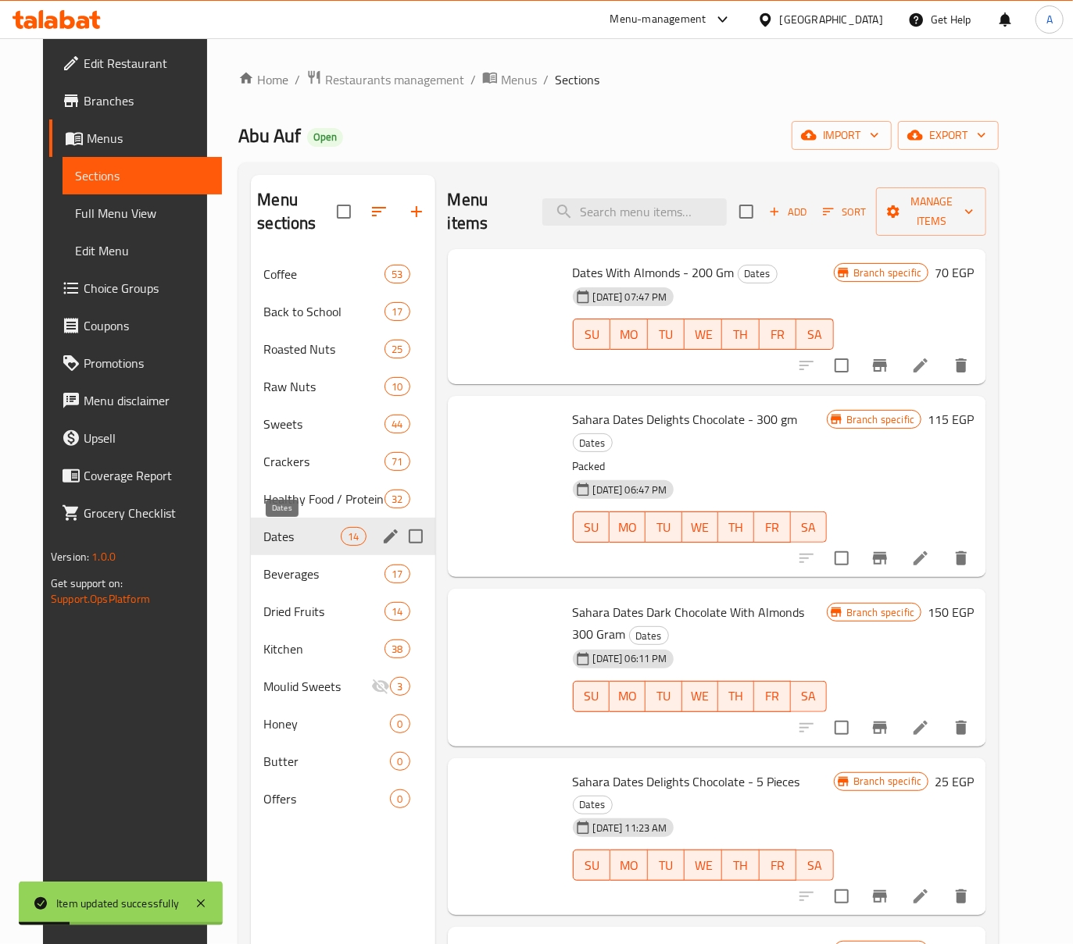
click at [286, 566] on span "Beverages" at bounding box center [323, 574] width 121 height 19
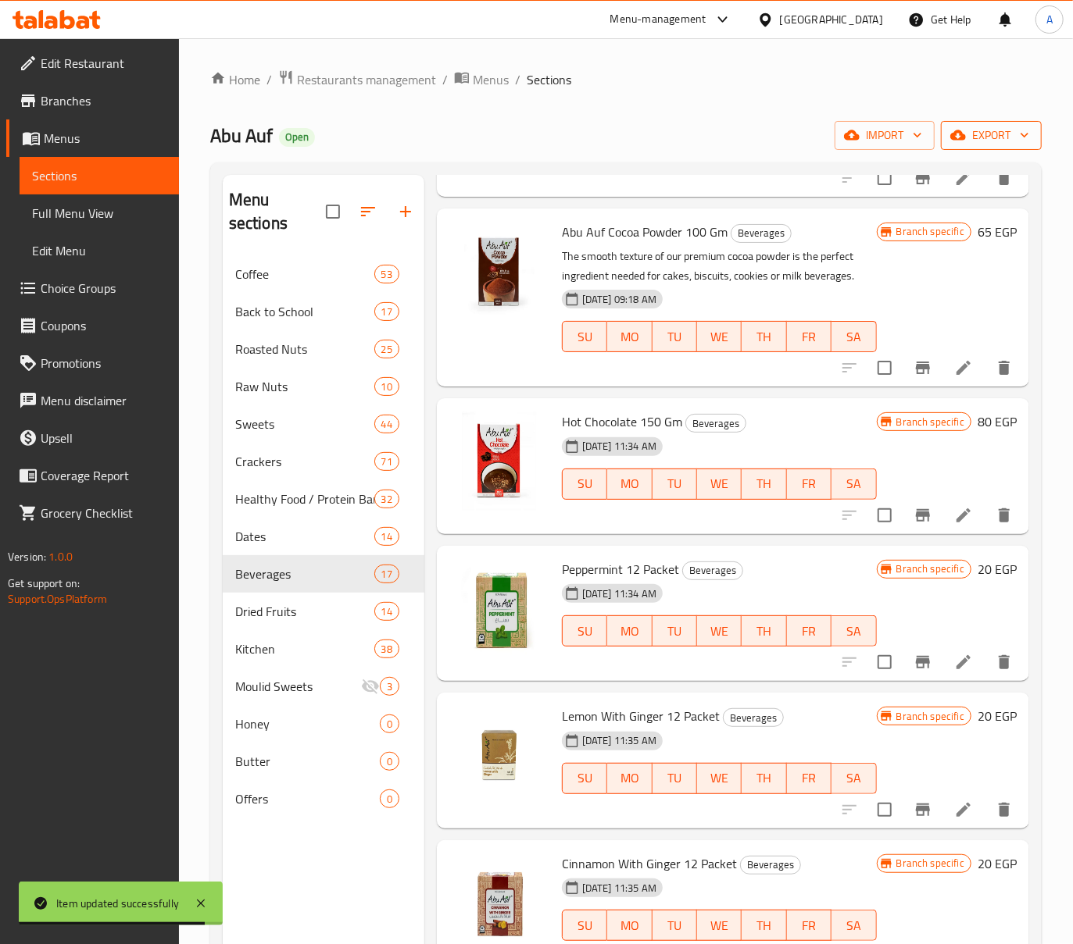
click at [1010, 136] on span "export" at bounding box center [991, 136] width 76 height 20
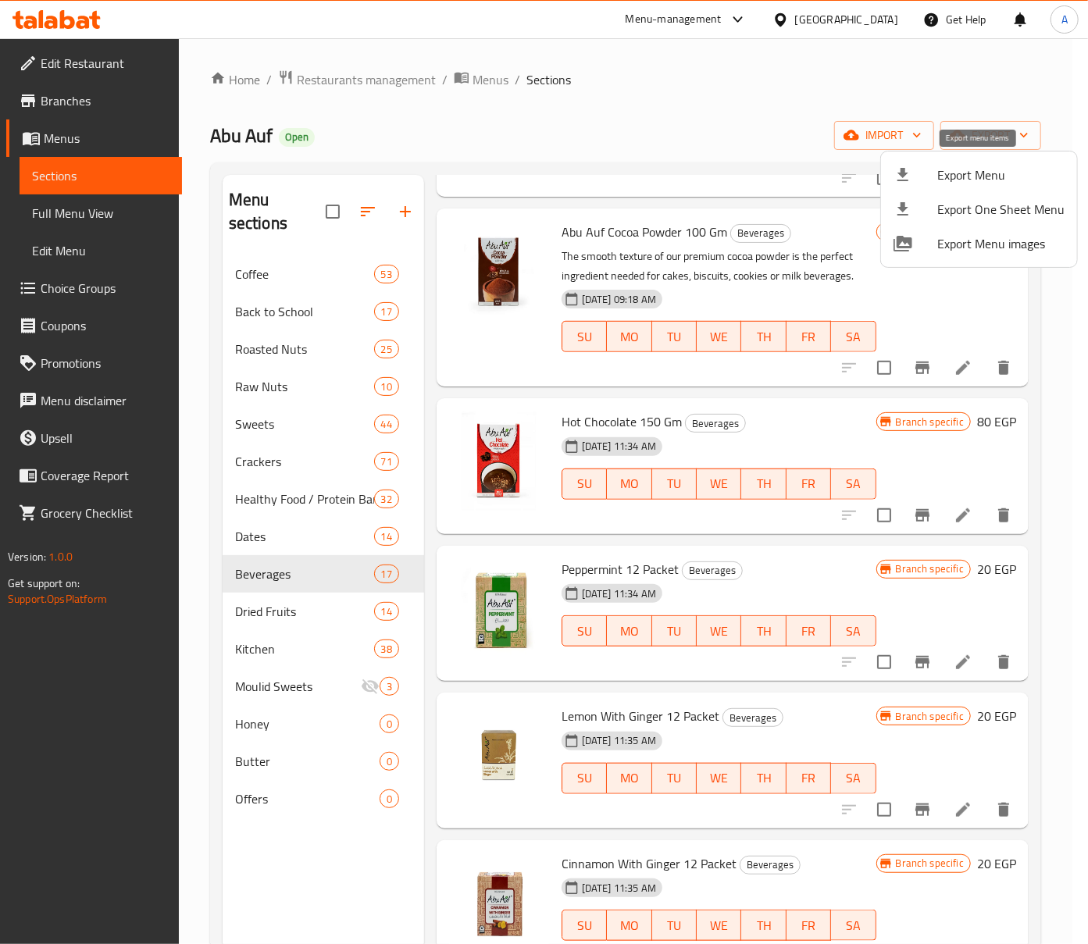
click at [982, 182] on span "Export Menu" at bounding box center [1000, 175] width 127 height 19
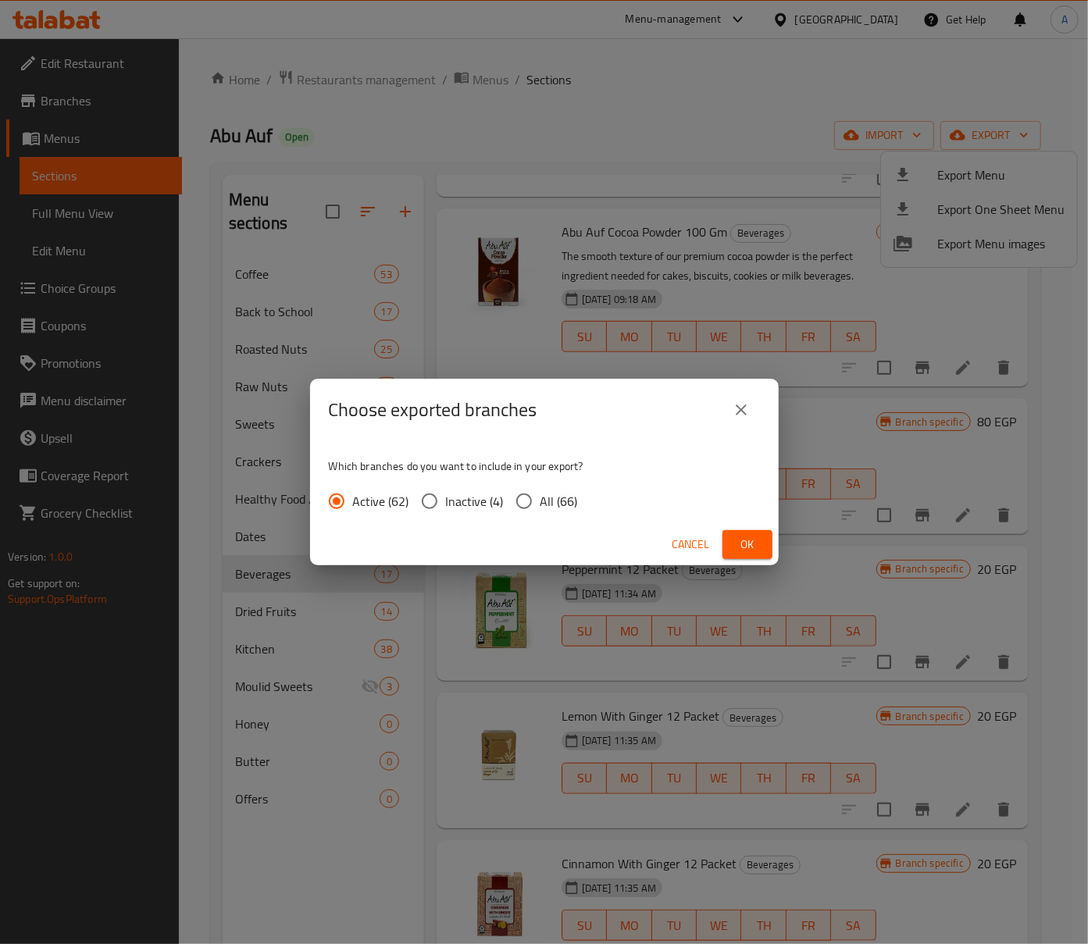
click at [523, 504] on input "All (66)" at bounding box center [524, 501] width 33 height 33
radio input "true"
click at [720, 537] on div "Cancel Ok" at bounding box center [544, 544] width 469 height 41
click at [725, 538] on button "Ok" at bounding box center [748, 544] width 50 height 29
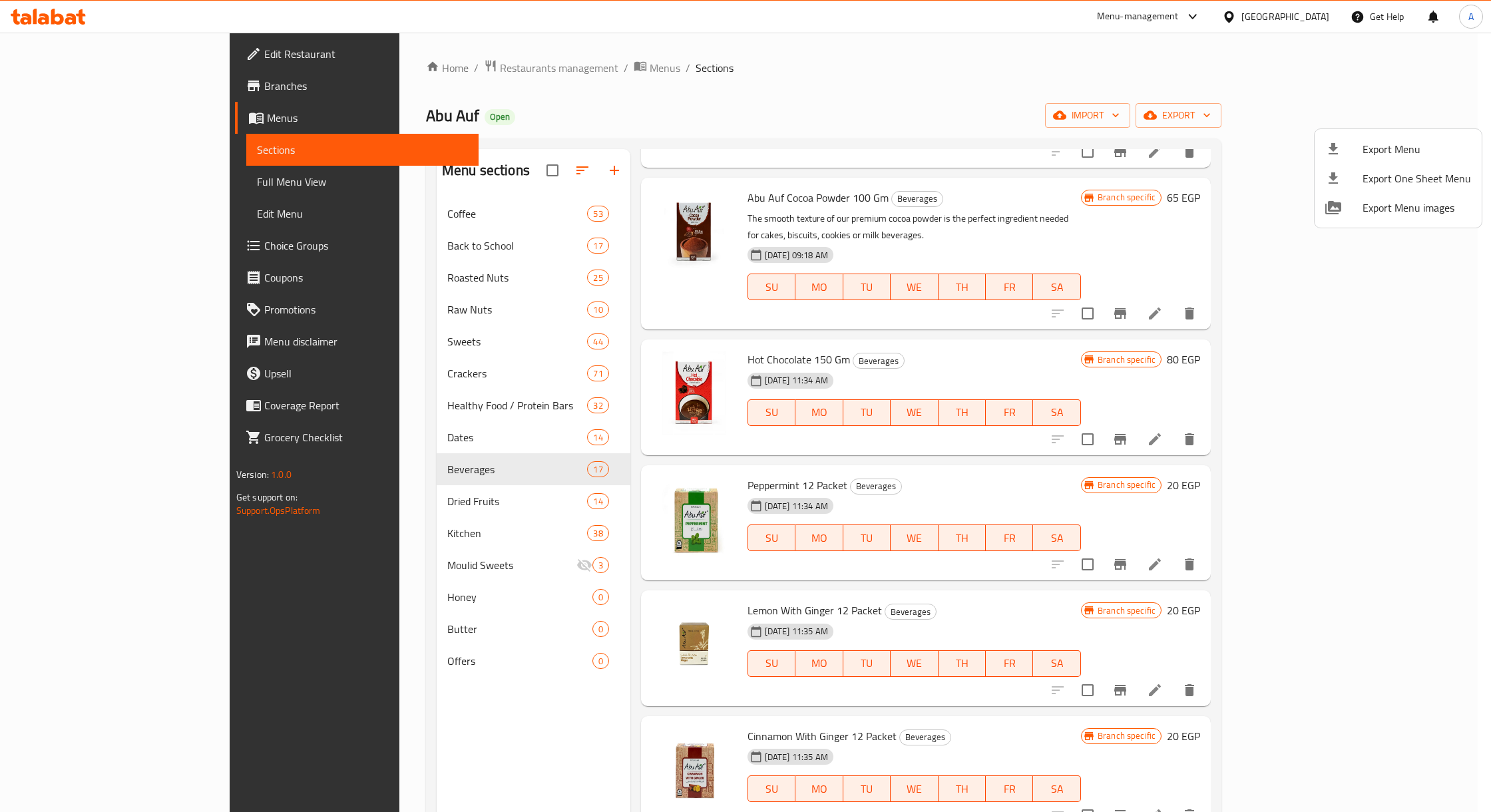
click at [926, 21] on div at bounding box center [746, 406] width 1491 height 812
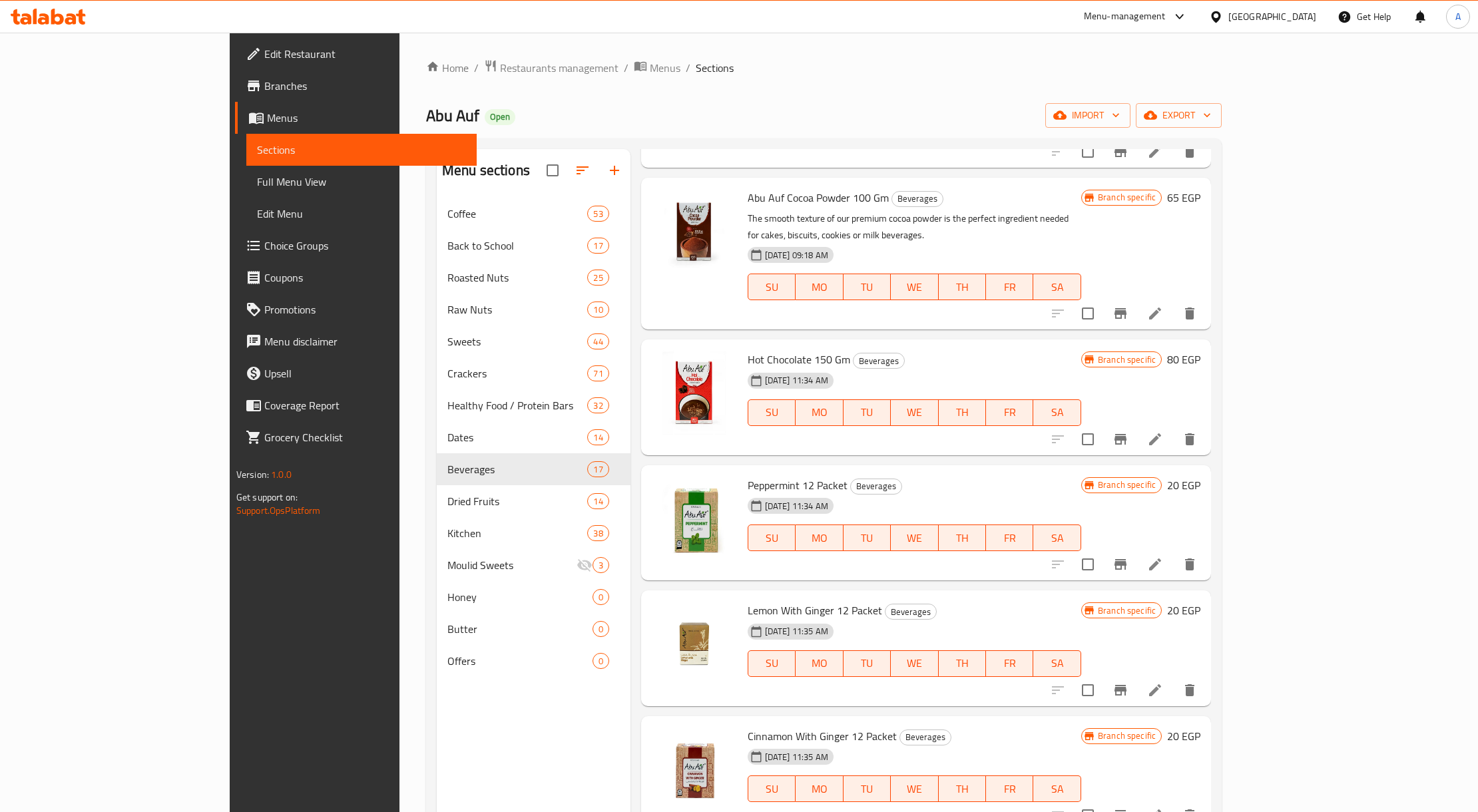
click at [927, 21] on div "Menu-management" at bounding box center [1125, 16] width 82 height 16
click at [927, 86] on div "Agent Campaigns Center" at bounding box center [1152, 89] width 199 height 31
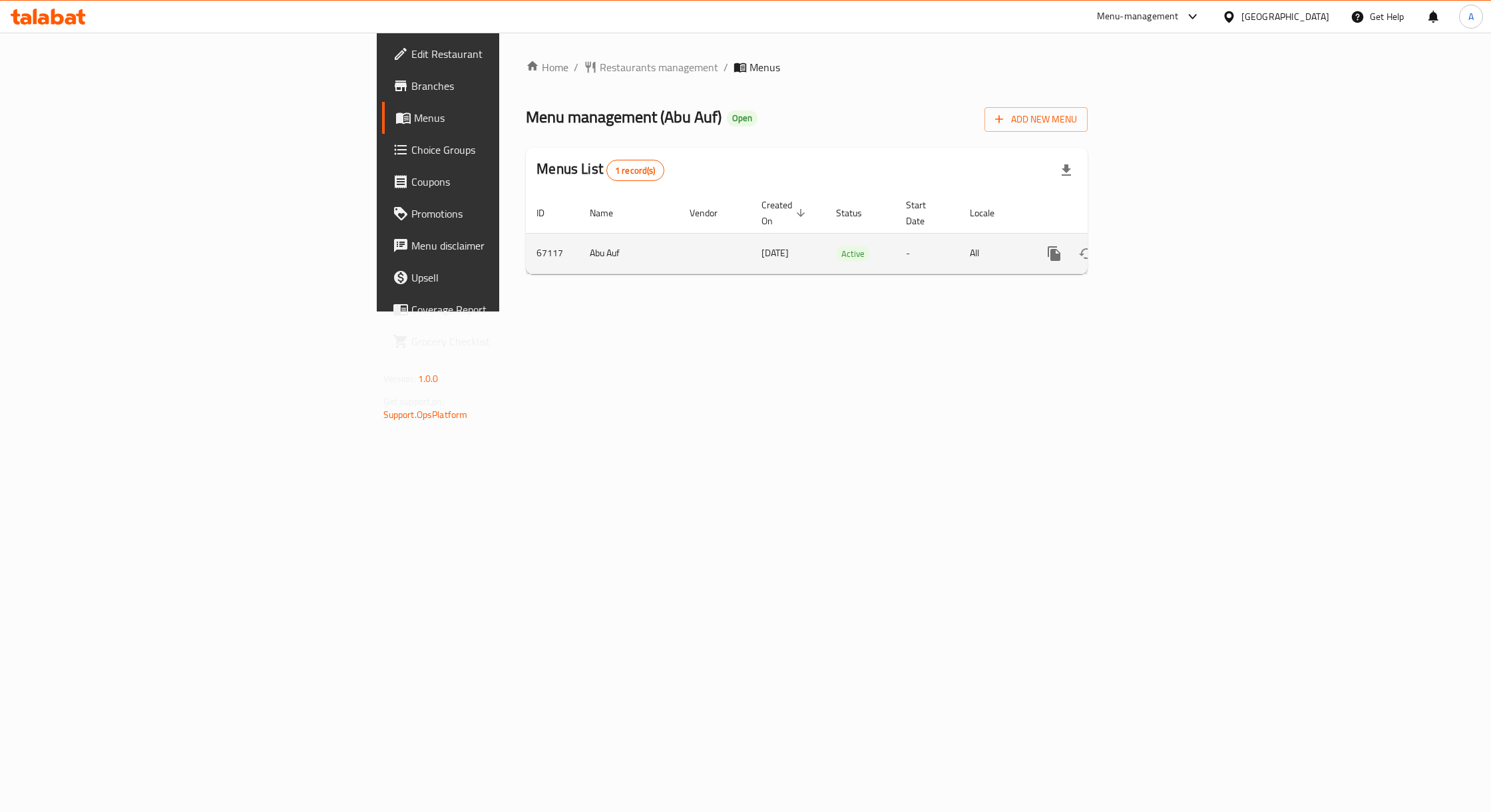
click at [1158, 245] on icon "enhanced table" at bounding box center [1149, 253] width 16 height 16
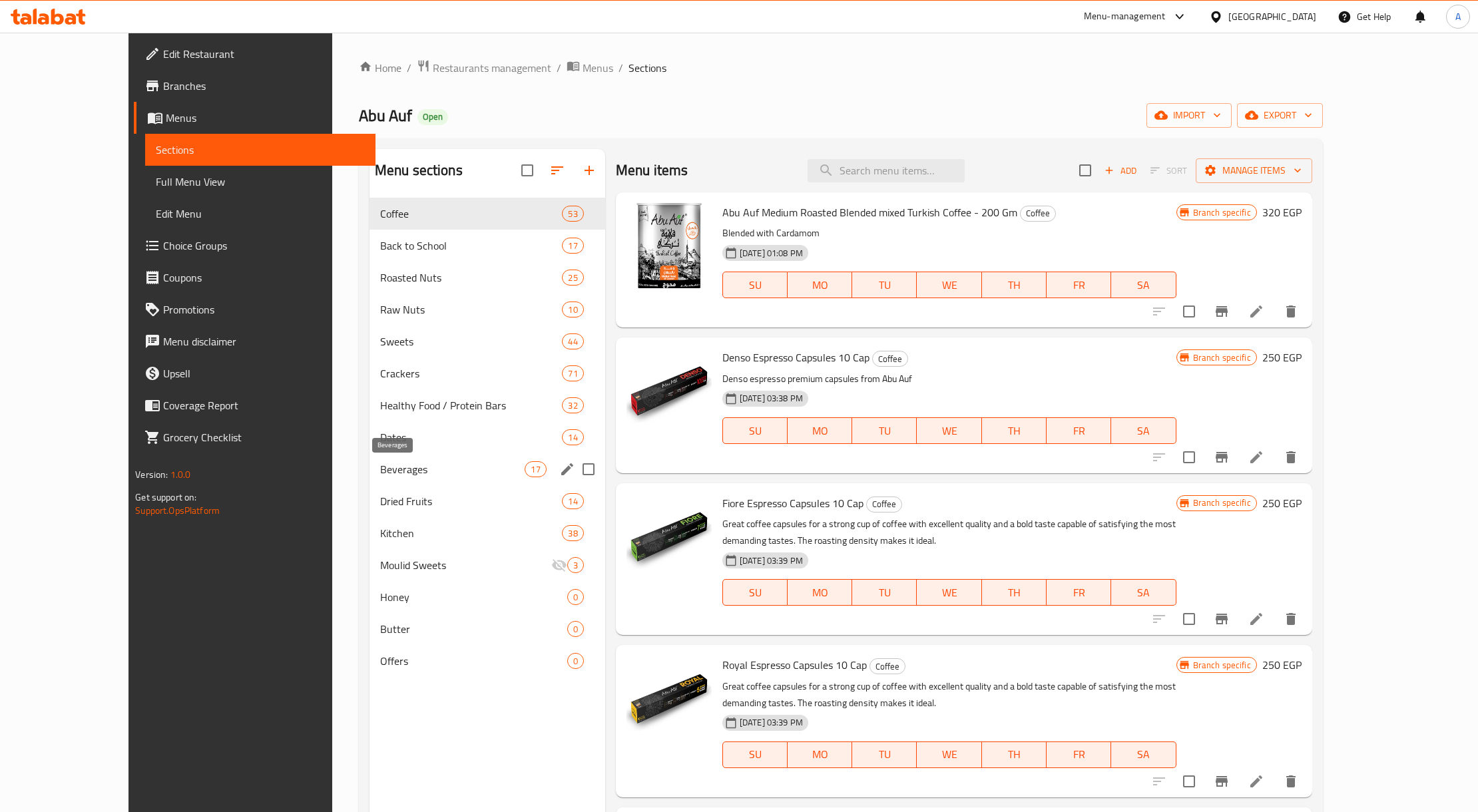
click at [380, 477] on span "Beverages" at bounding box center [453, 469] width 145 height 16
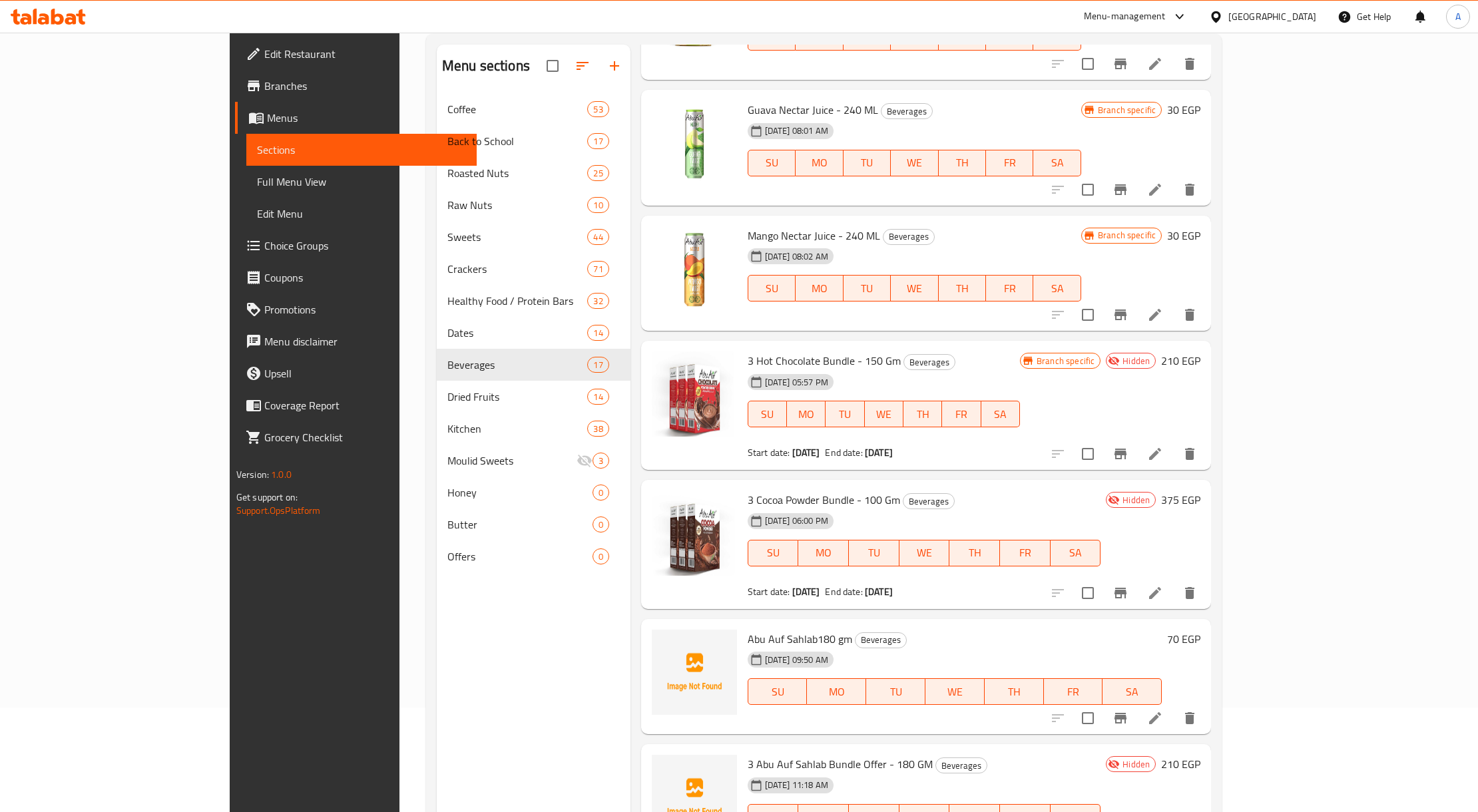
scroll to position [187, 0]
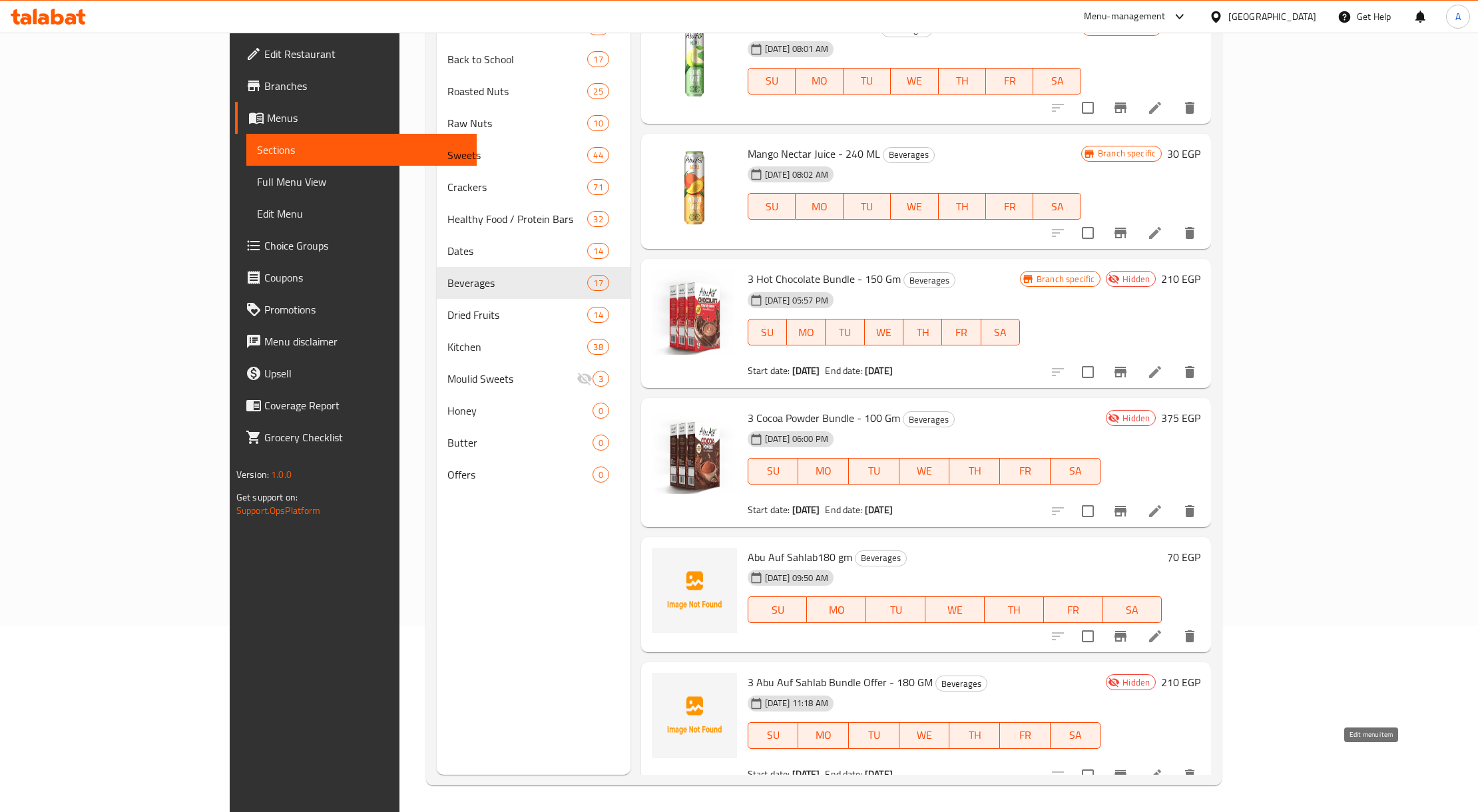
click at [1161, 769] on icon at bounding box center [1155, 775] width 12 height 12
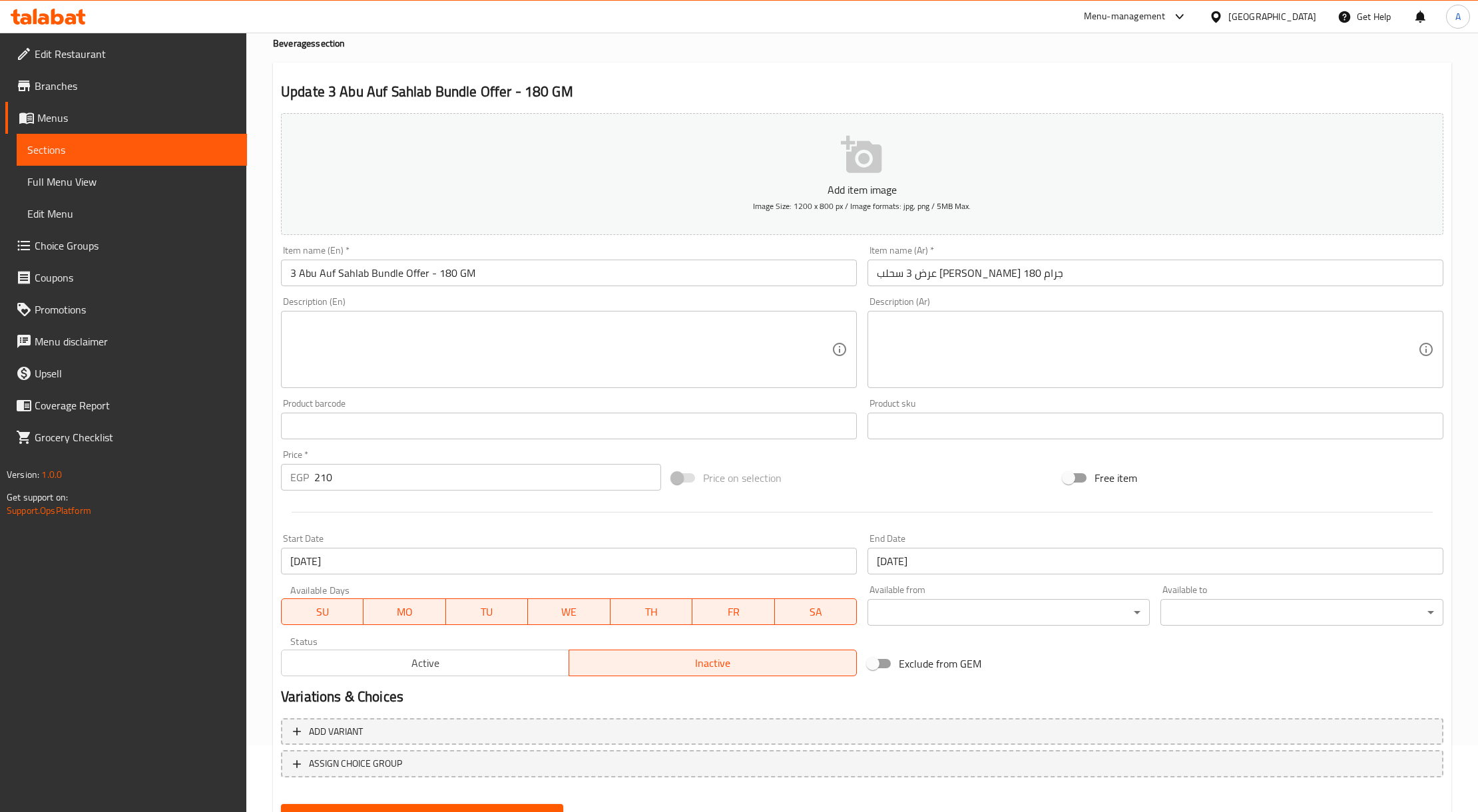
scroll to position [128, 0]
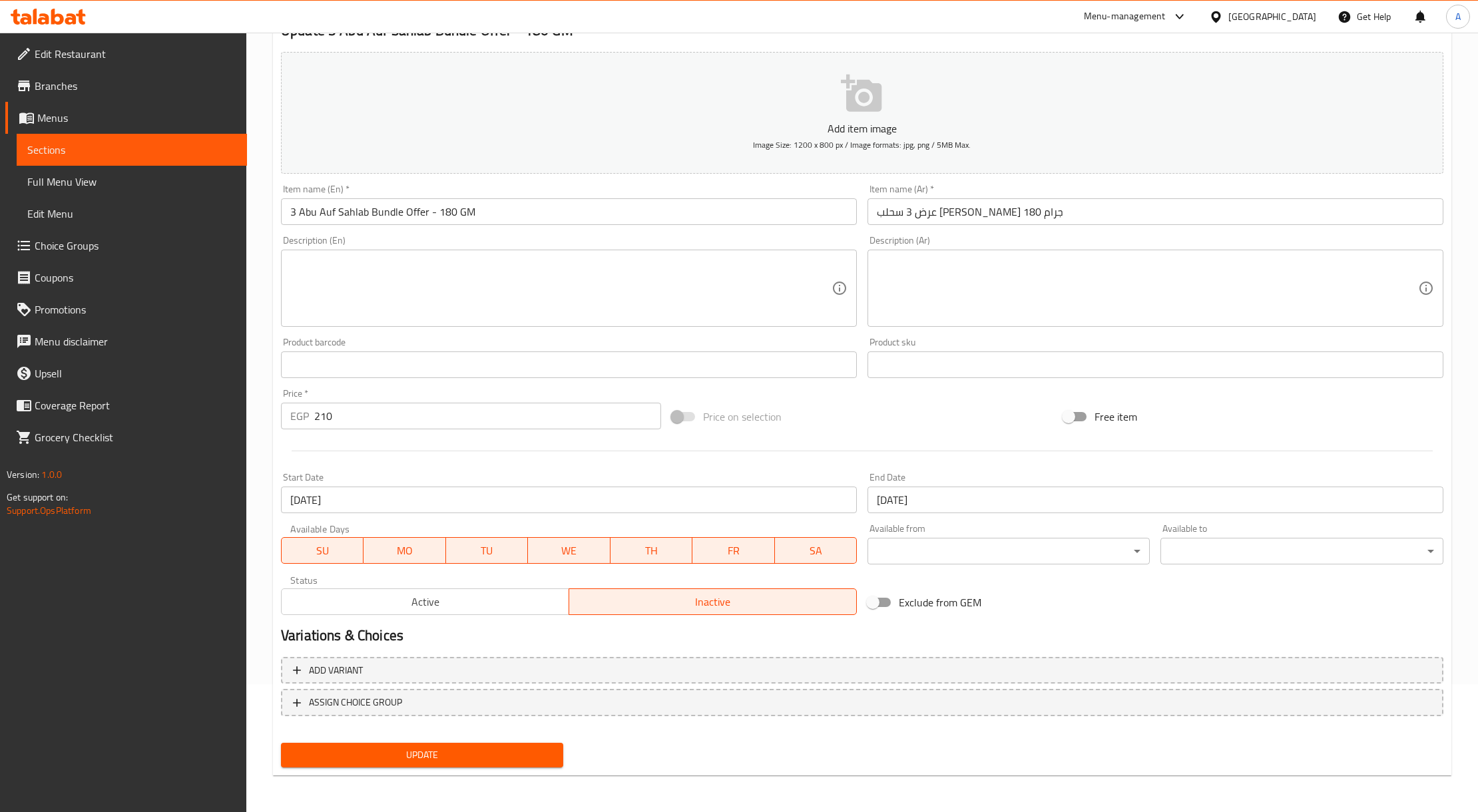
click at [477, 599] on span "Active" at bounding box center [425, 602] width 277 height 20
click at [459, 757] on span "Update" at bounding box center [422, 755] width 261 height 17
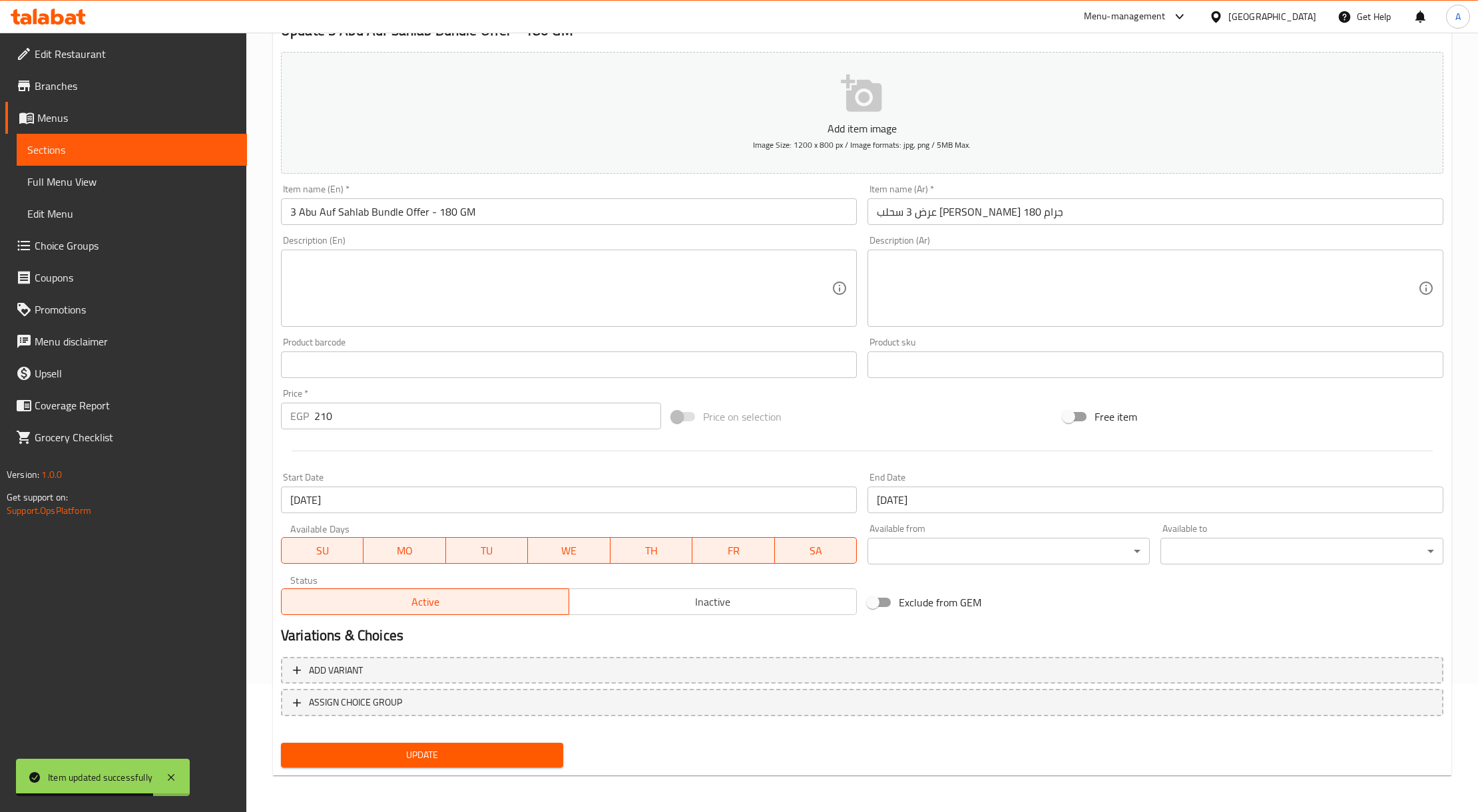
click at [632, 594] on span "Inactive" at bounding box center [713, 602] width 277 height 20
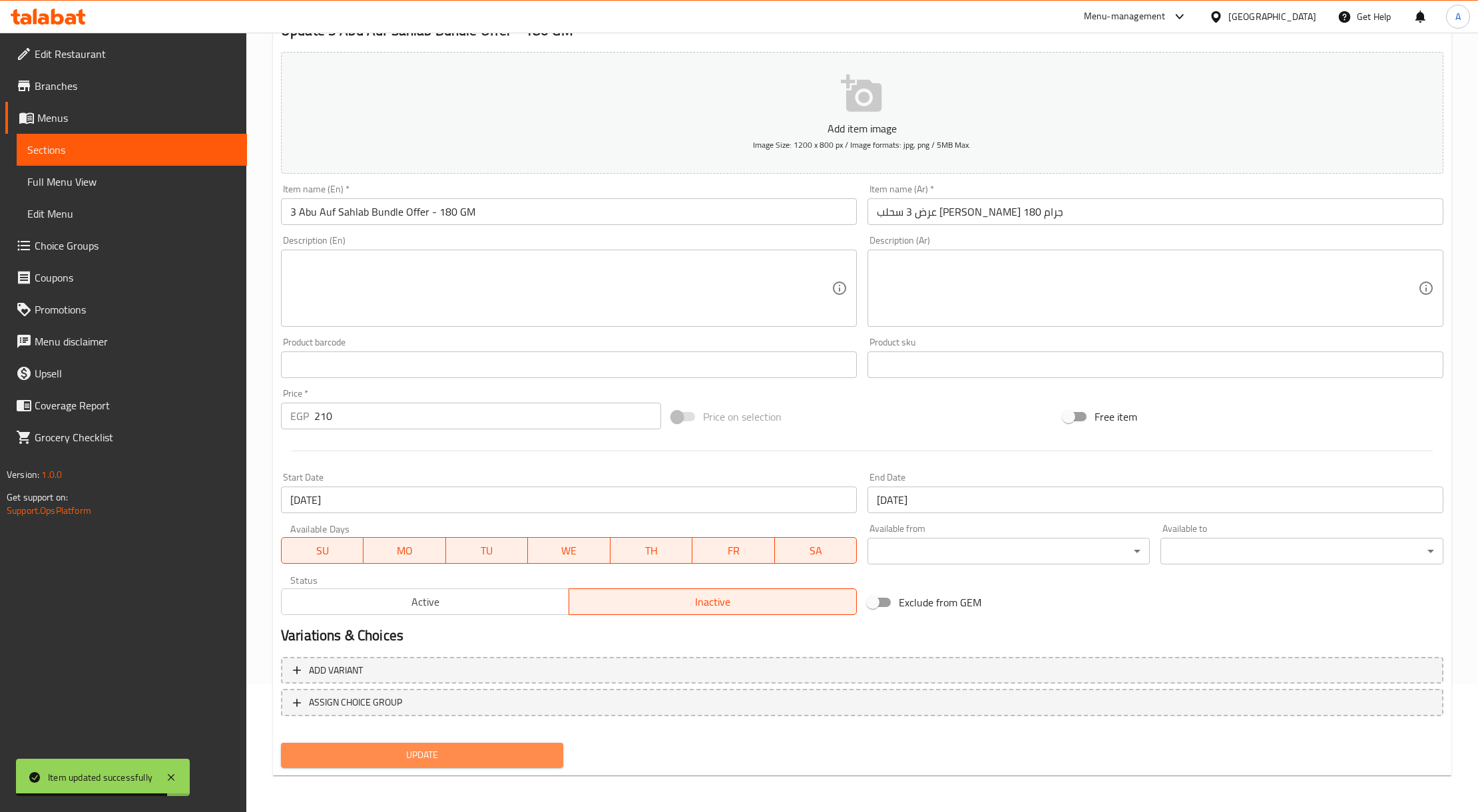
click at [476, 749] on span "Update" at bounding box center [422, 755] width 261 height 17
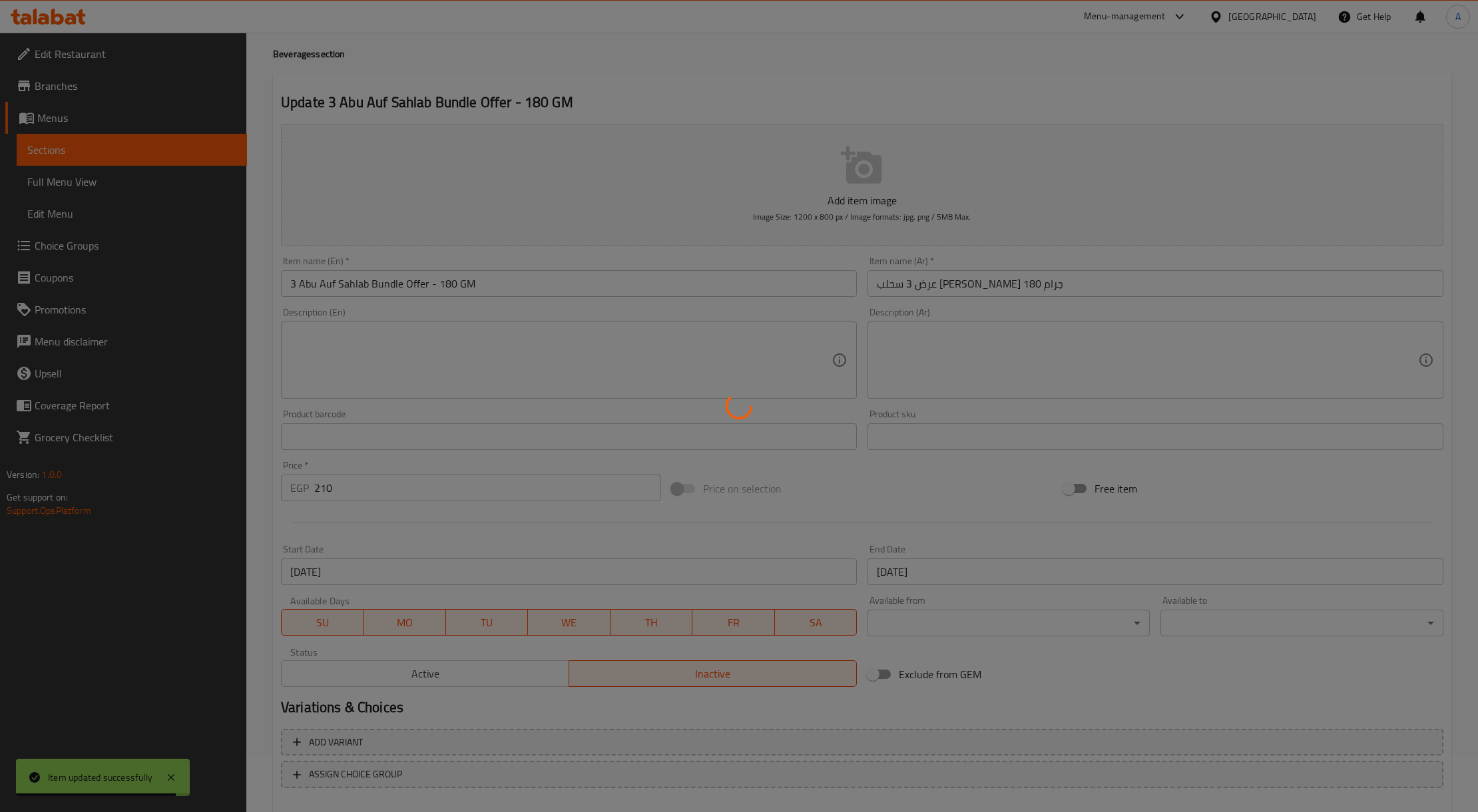
scroll to position [0, 0]
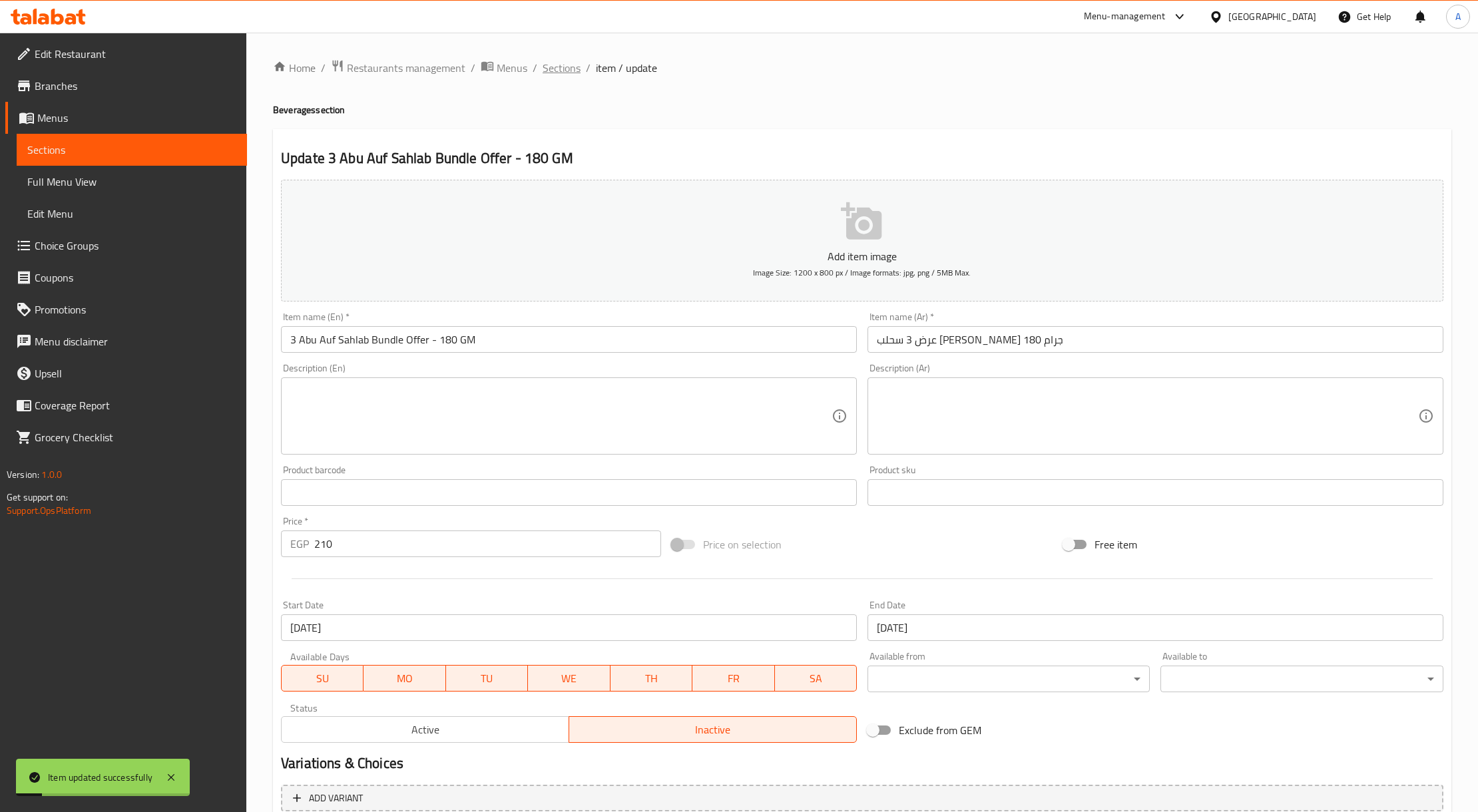
click at [563, 60] on span "Sections" at bounding box center [562, 67] width 38 height 16
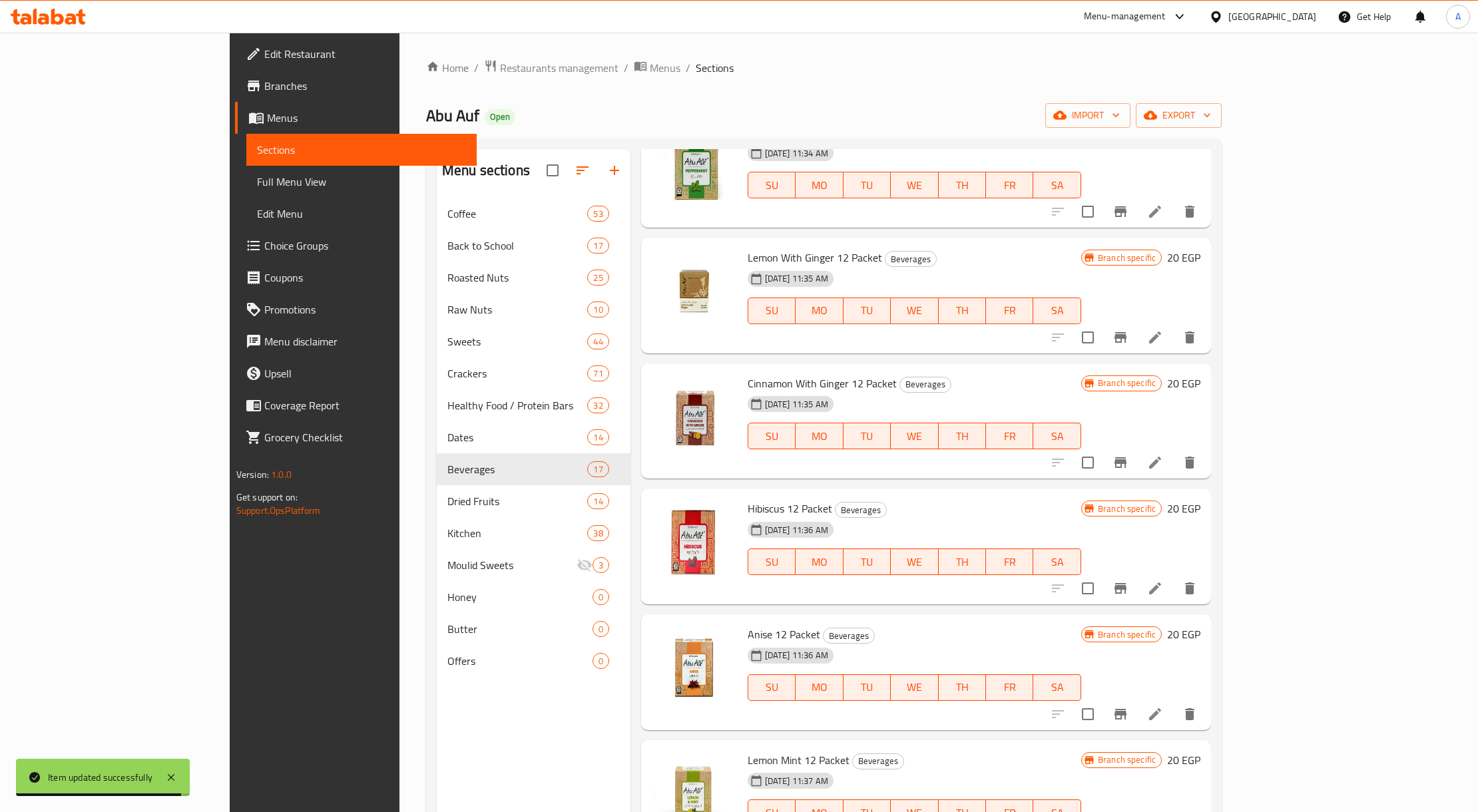
scroll to position [887, 0]
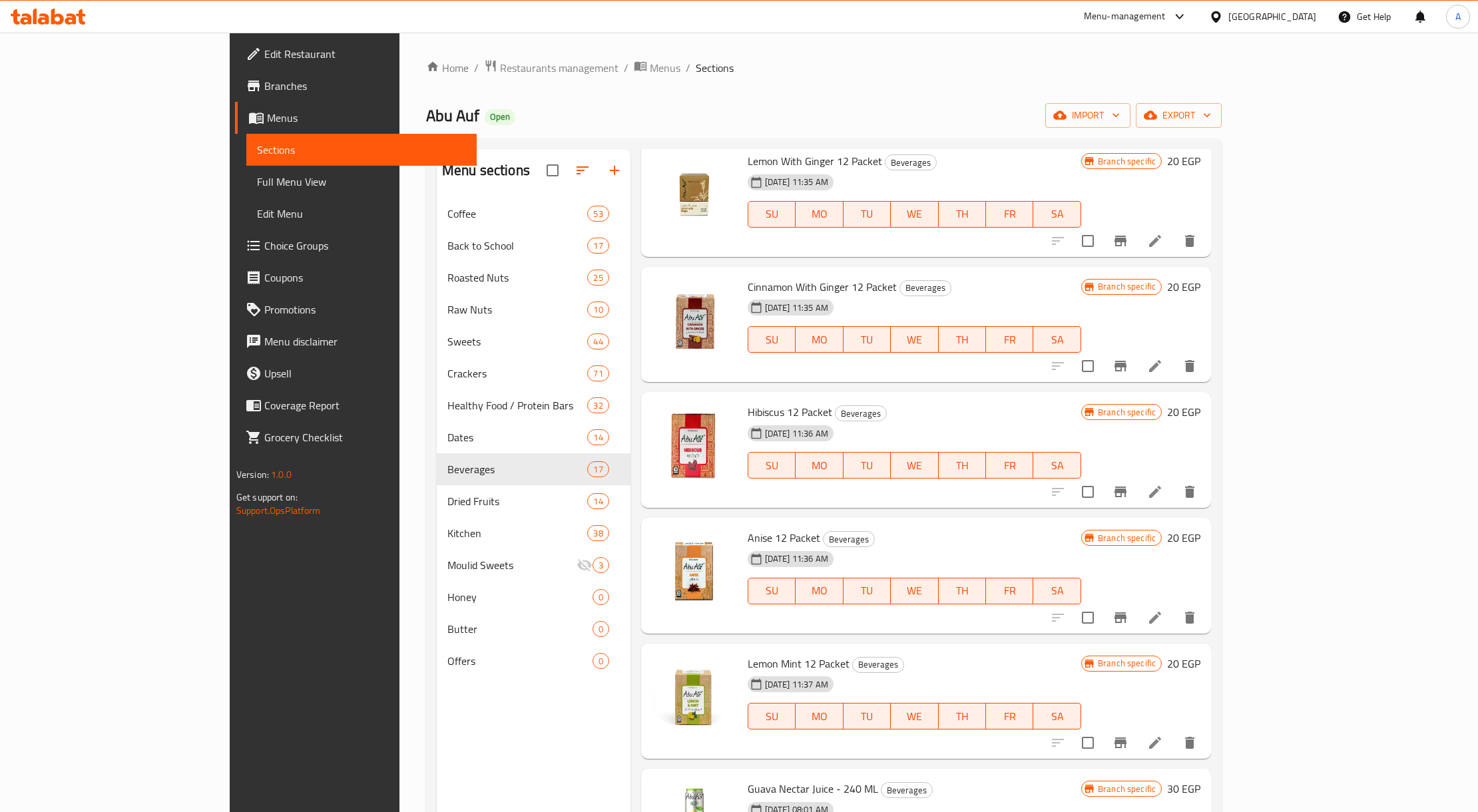
drag, startPoint x: 71, startPoint y: 190, endPoint x: 211, endPoint y: 205, distance: 140.8
click at [257, 190] on span "Full Menu View" at bounding box center [361, 181] width 209 height 16
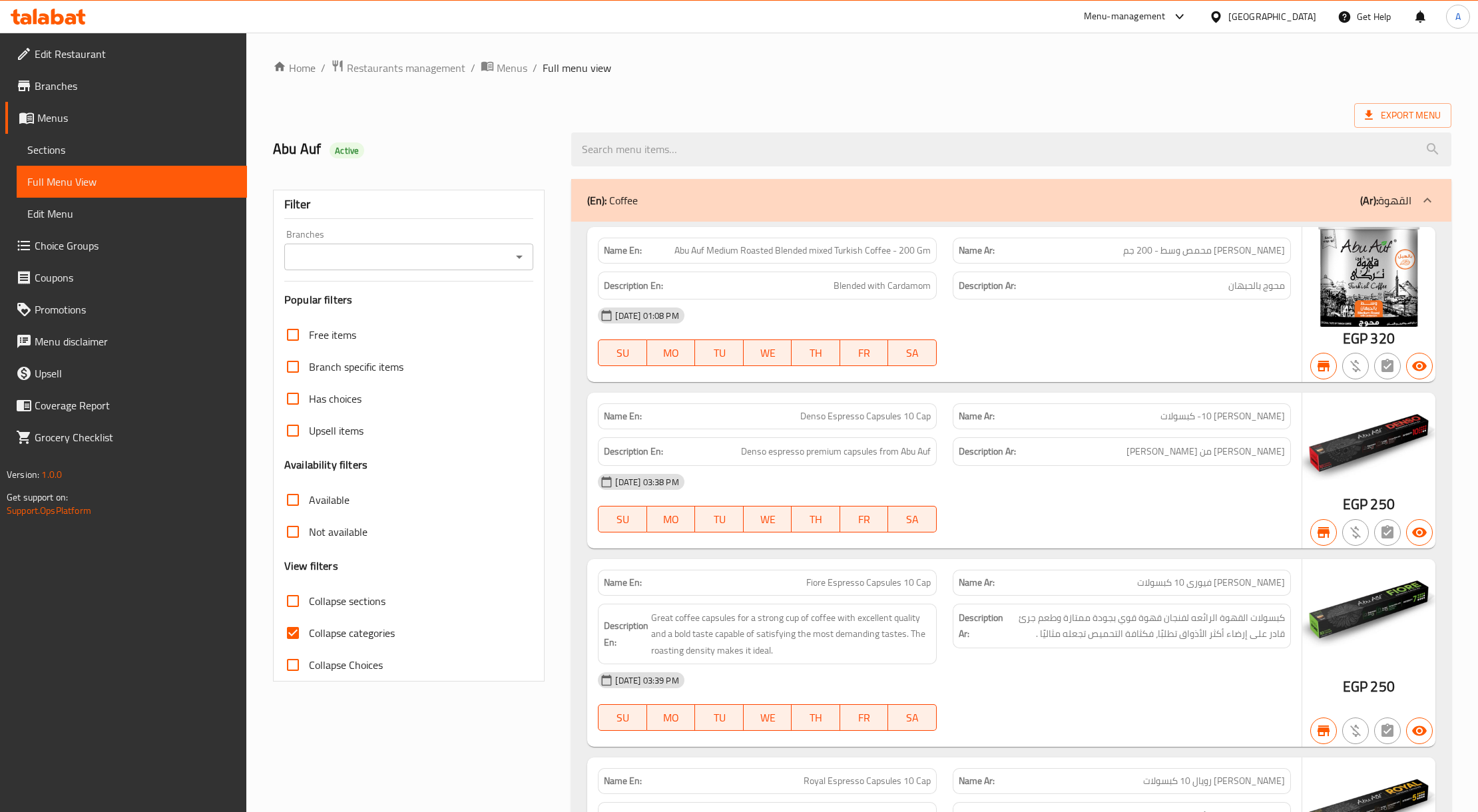
click at [297, 592] on input "Collapse sections" at bounding box center [292, 601] width 32 height 32
checkbox input "true"
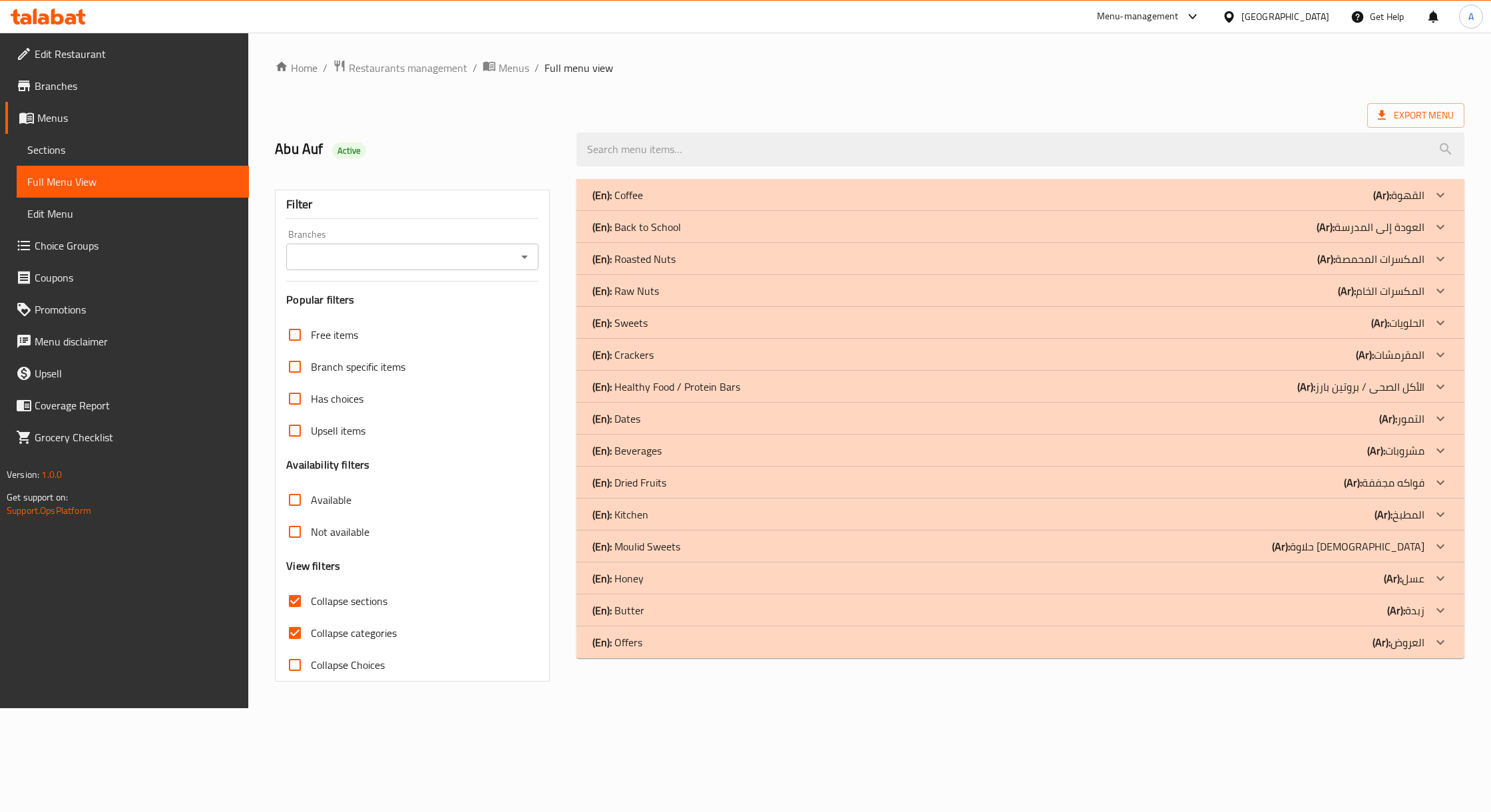
click at [665, 448] on div "(En): Beverages (Ar): مشروبات" at bounding box center [1008, 450] width 832 height 16
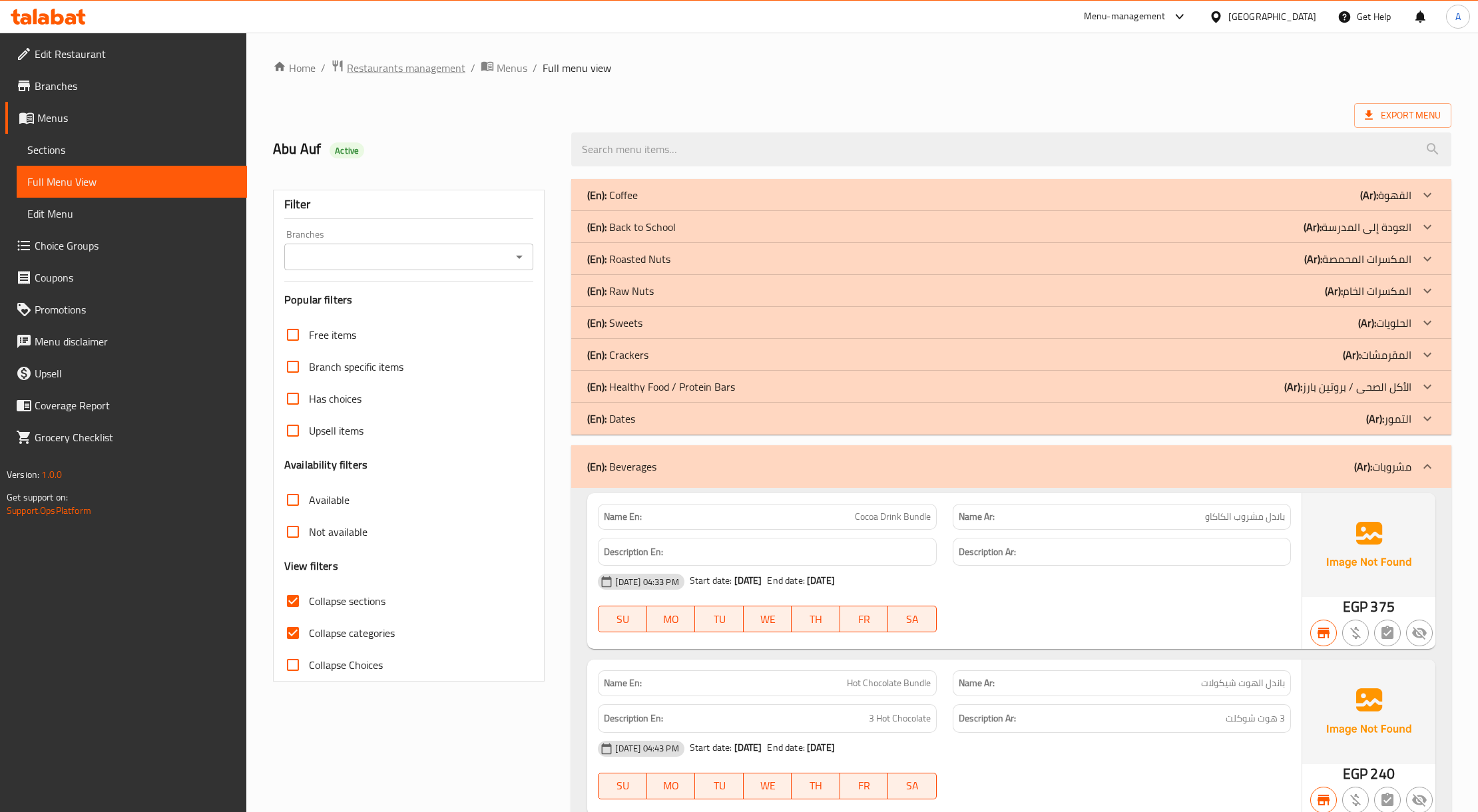
click at [413, 67] on span "Restaurants management" at bounding box center [406, 67] width 118 height 16
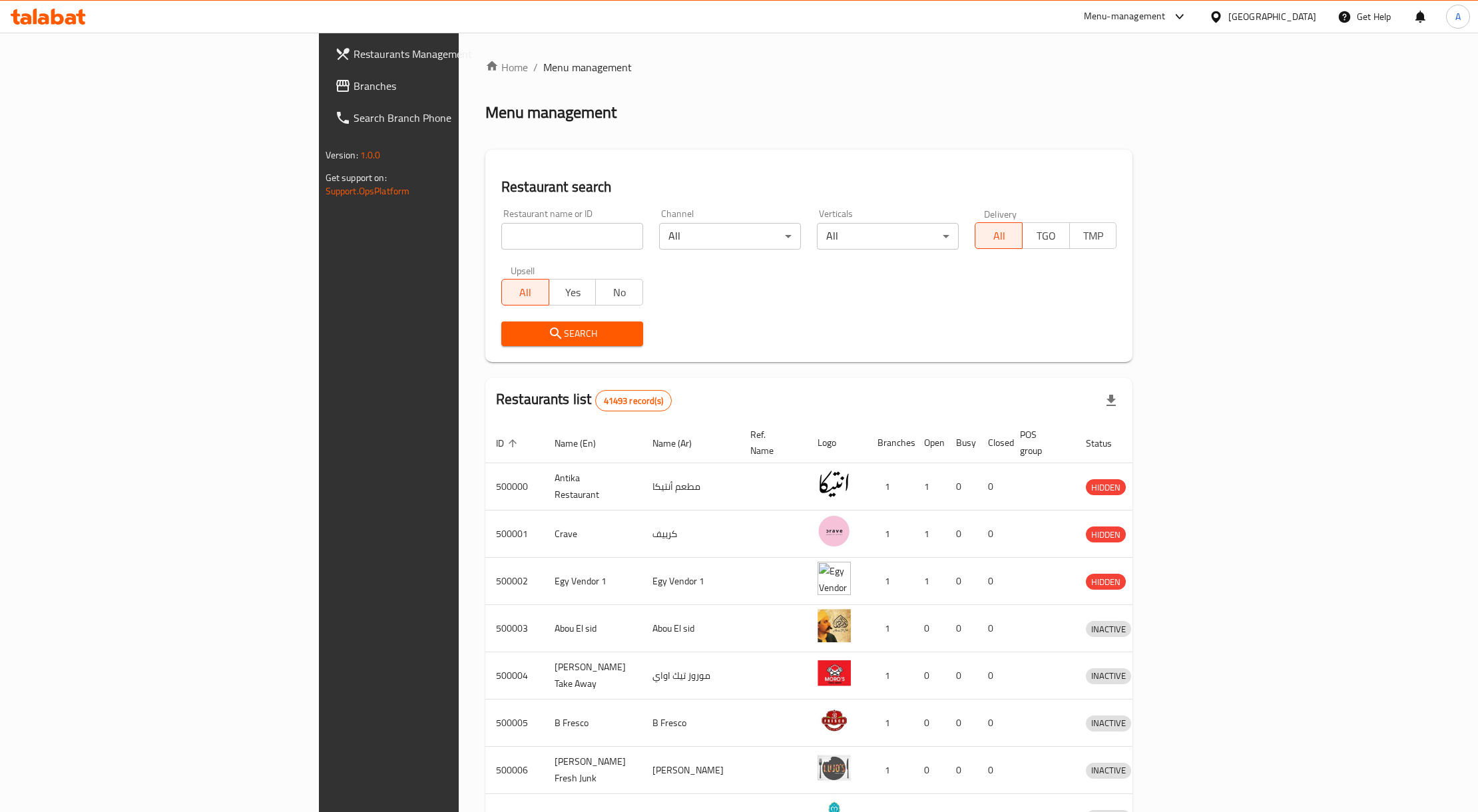
click at [520, 227] on input "search" at bounding box center [572, 236] width 141 height 26
paste input "685115"
type input "685115"
click button "Search" at bounding box center [572, 333] width 141 height 25
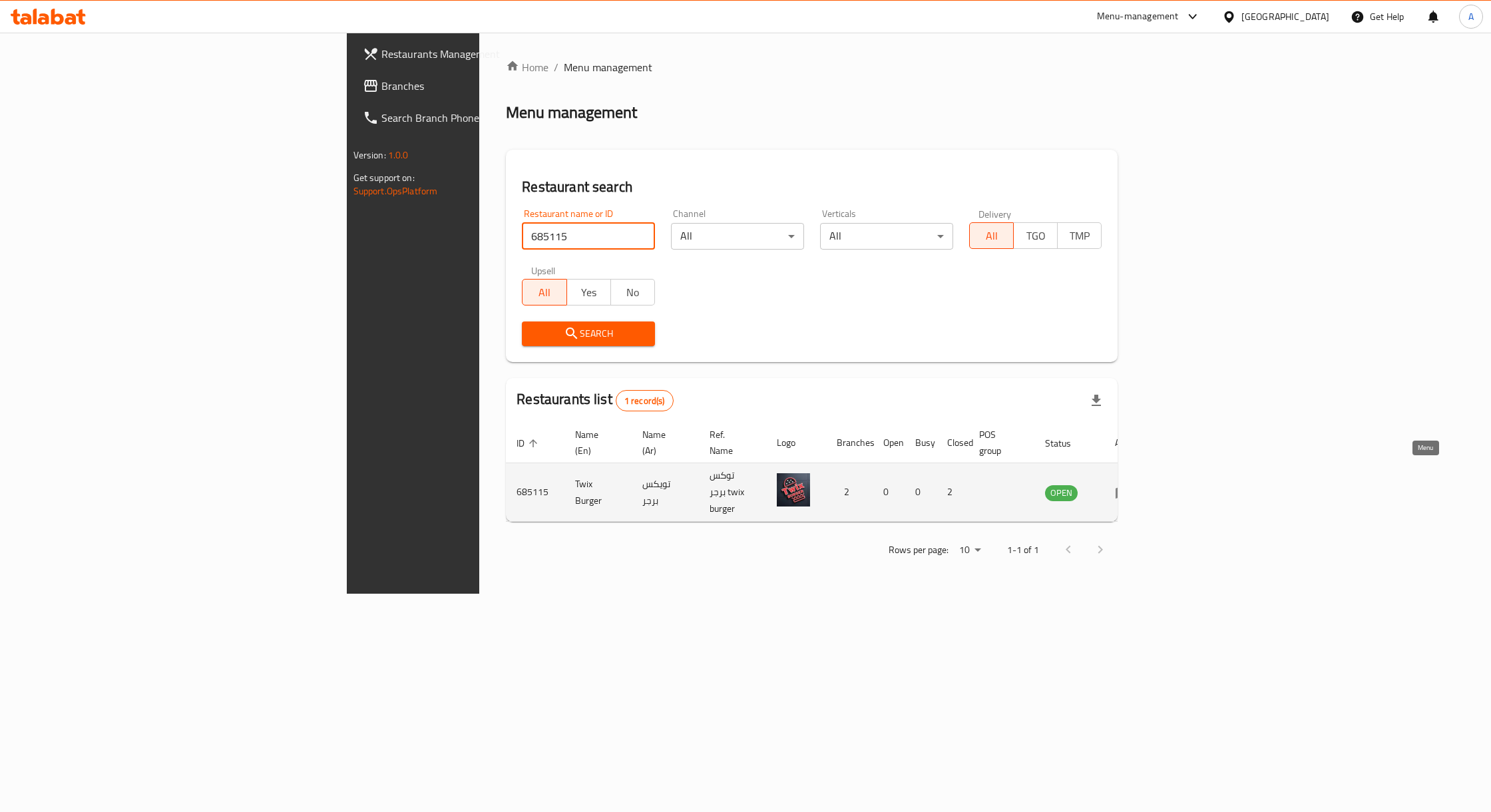
click at [1139, 485] on link "enhanced table" at bounding box center [1126, 492] width 25 height 16
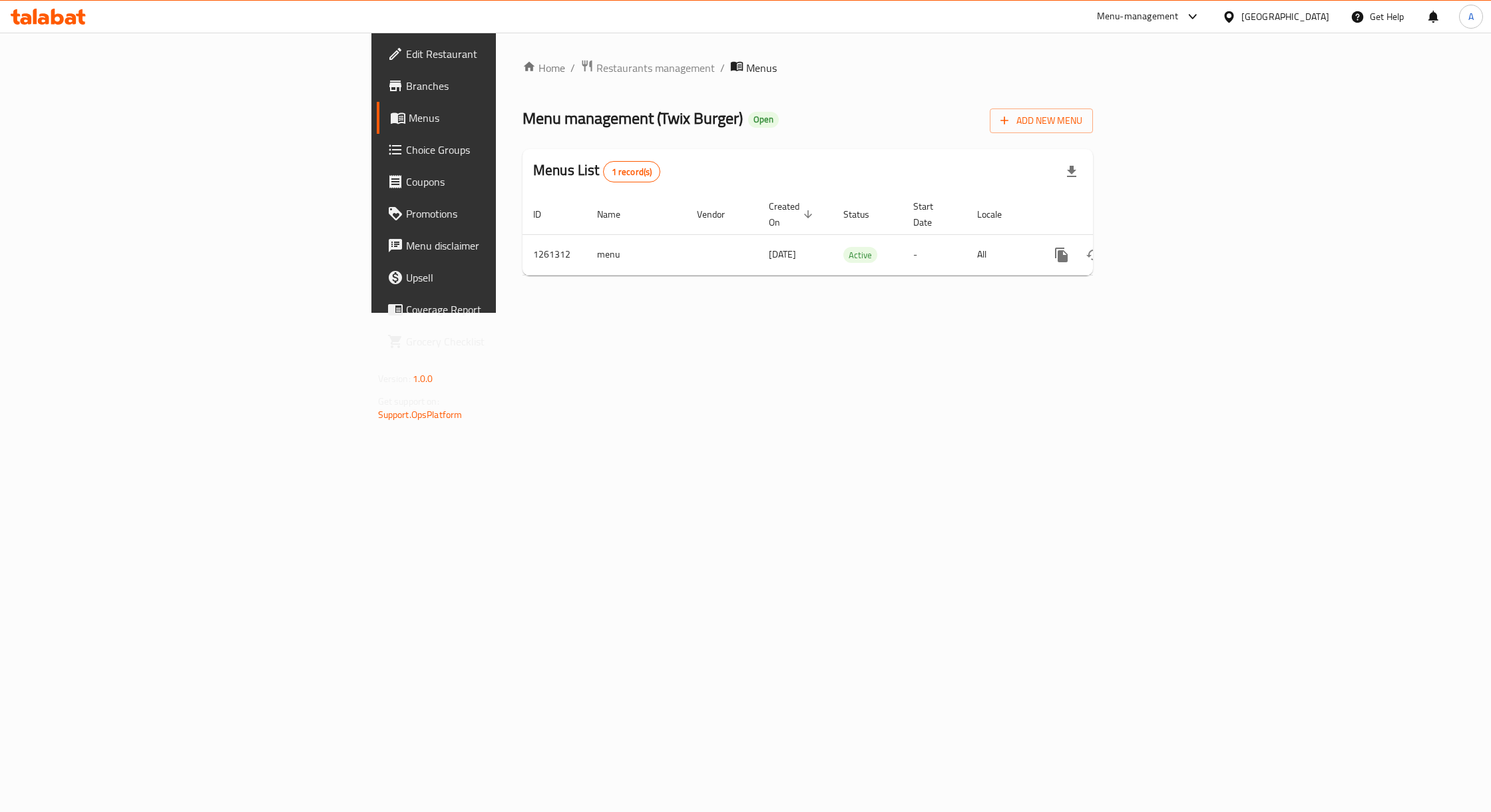
click at [406, 90] on span "Branches" at bounding box center [507, 85] width 204 height 16
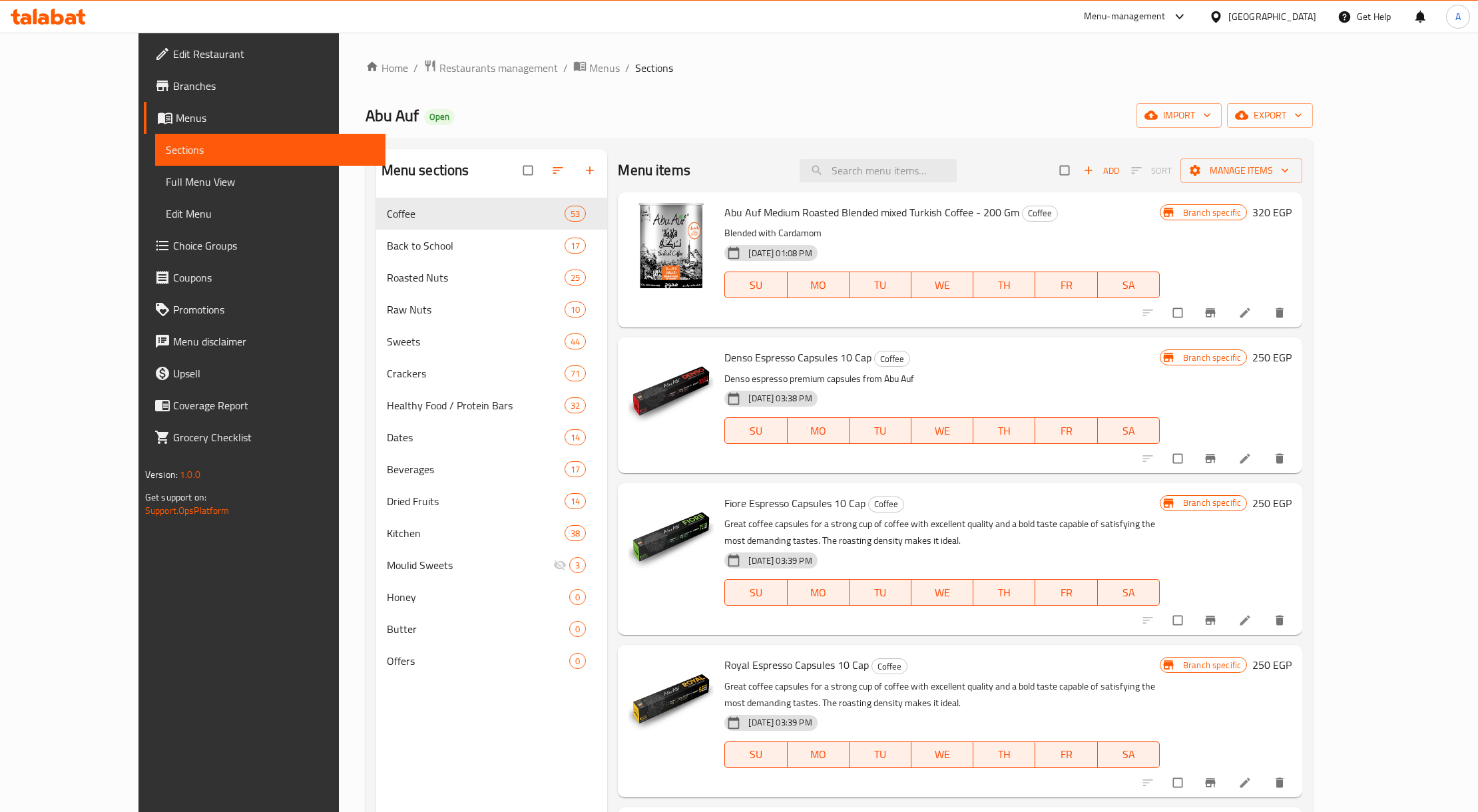
drag, startPoint x: 73, startPoint y: 81, endPoint x: 112, endPoint y: 85, distance: 39.2
click at [173, 81] on span "Branches" at bounding box center [274, 85] width 202 height 16
